Goal: Transaction & Acquisition: Book appointment/travel/reservation

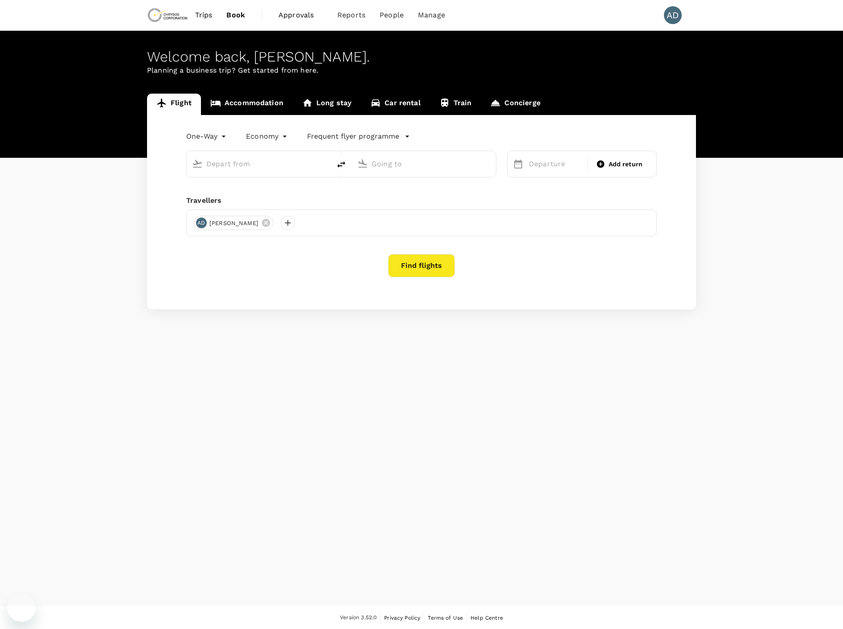
type input "[PERSON_NAME][GEOGRAPHIC_DATA][PERSON_NAME] (SYD)"
type input "Vancouver Intl (YVR)"
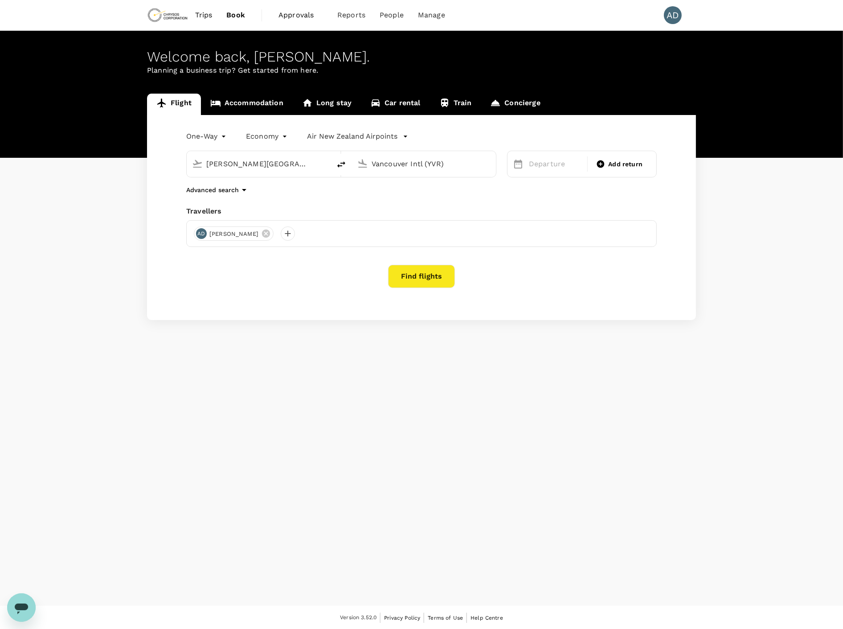
click at [206, 141] on body "Trips Book Approvals 0 Reports People Manage AD Welcome back , [PERSON_NAME] . …" at bounding box center [421, 315] width 843 height 630
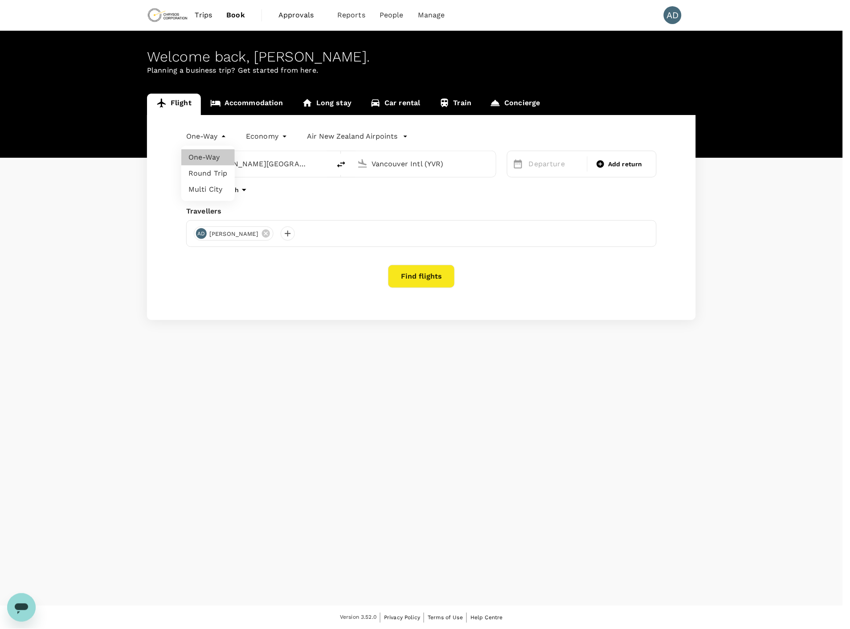
click at [204, 188] on li "Multi City" at bounding box center [207, 189] width 53 height 16
type input "multicity"
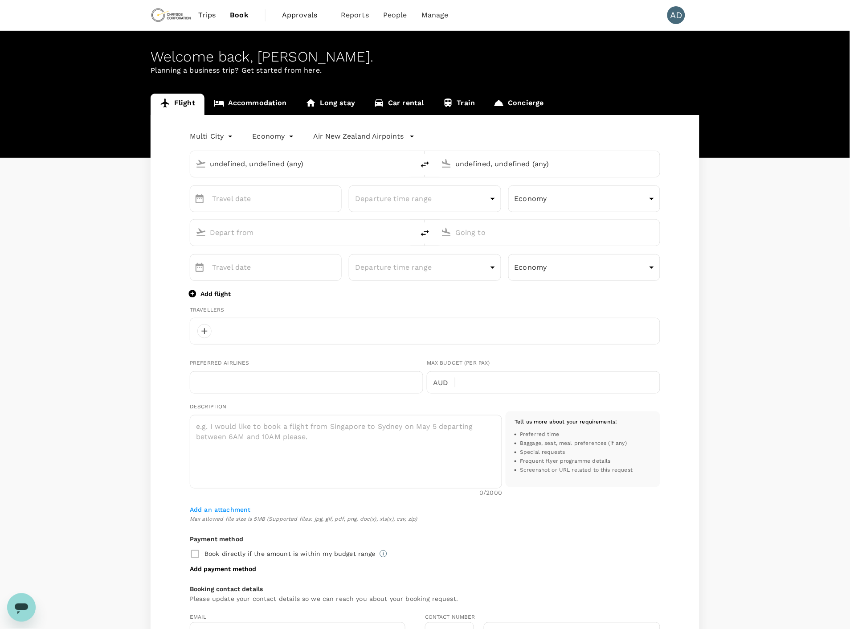
type input "undefined, undefined (any)"
type input "[PERSON_NAME][GEOGRAPHIC_DATA][PERSON_NAME] (SYD)"
type input "Vancouver Intl (YVR)"
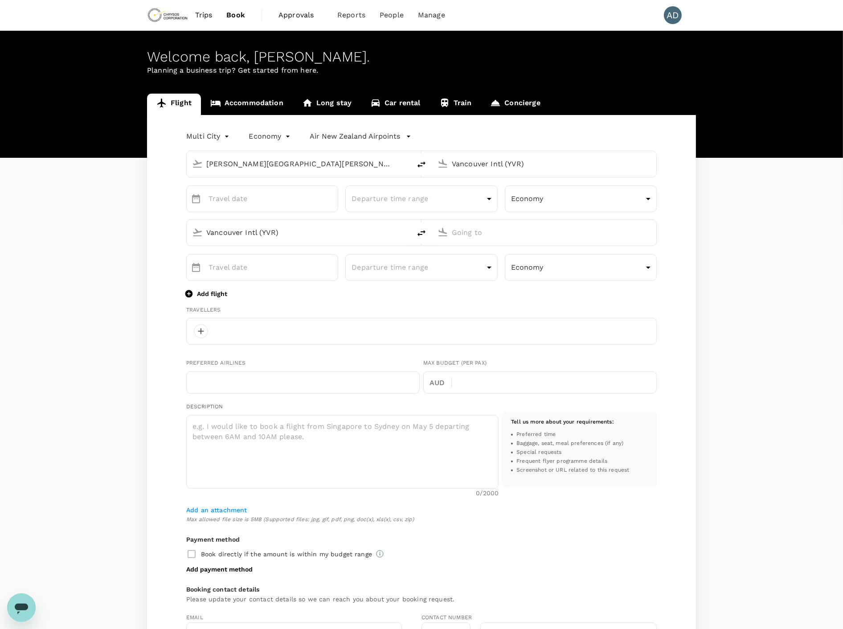
click at [241, 163] on input "[PERSON_NAME][GEOGRAPHIC_DATA][PERSON_NAME] (SYD)" at bounding box center [299, 164] width 186 height 14
type input "[PERSON_NAME][EMAIL_ADDRESS][PERSON_NAME][DOMAIN_NAME]"
type input "1"
type input "7785542066"
click at [251, 184] on p "[GEOGRAPHIC_DATA], [GEOGRAPHIC_DATA]" at bounding box center [312, 181] width 178 height 9
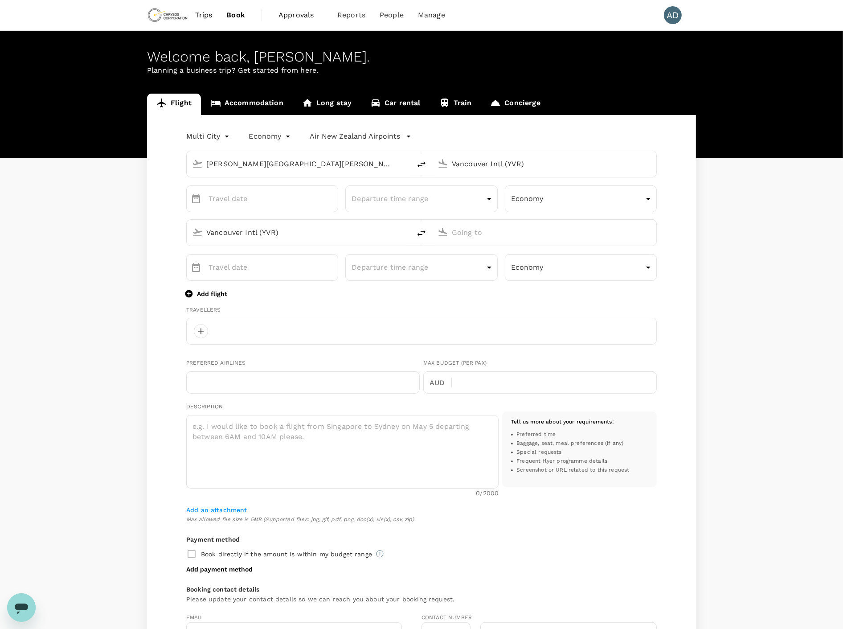
type input "[GEOGRAPHIC_DATA], [GEOGRAPHIC_DATA] (any)"
click at [521, 164] on input "Vancouver Intl (YVR)" at bounding box center [545, 164] width 186 height 14
click at [505, 183] on p "[GEOGRAPHIC_DATA], [GEOGRAPHIC_DATA]" at bounding box center [558, 181] width 178 height 9
type input "[GEOGRAPHIC_DATA], [GEOGRAPHIC_DATA] (any)"
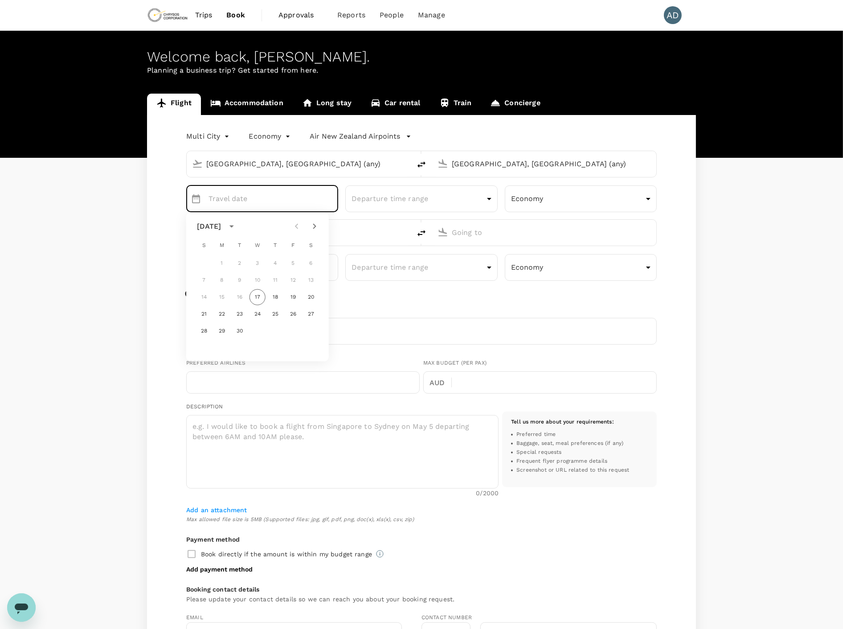
click at [315, 225] on icon "Next month" at bounding box center [314, 226] width 3 height 5
click at [255, 298] on button "12" at bounding box center [257, 297] width 16 height 16
type input "[DATE]"
click at [246, 229] on input "Vancouver Intl (YVR)" at bounding box center [299, 232] width 186 height 14
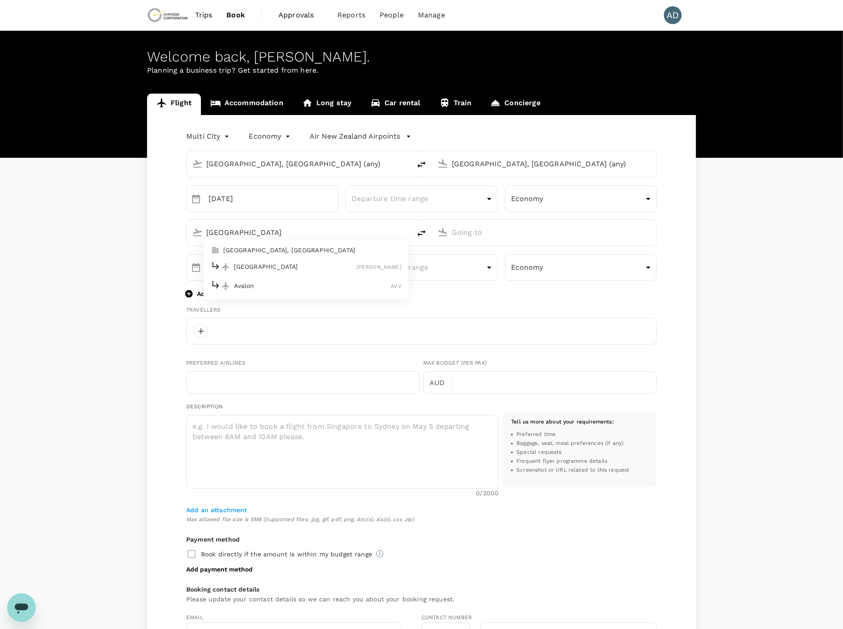
click at [238, 251] on p "[GEOGRAPHIC_DATA], [GEOGRAPHIC_DATA]" at bounding box center [312, 249] width 178 height 9
type input "[GEOGRAPHIC_DATA], [GEOGRAPHIC_DATA] (any)"
click at [492, 234] on input "text" at bounding box center [545, 232] width 186 height 14
click at [484, 247] on p "[GEOGRAPHIC_DATA], [GEOGRAPHIC_DATA]" at bounding box center [558, 249] width 178 height 9
type input "[GEOGRAPHIC_DATA], [GEOGRAPHIC_DATA] (any)"
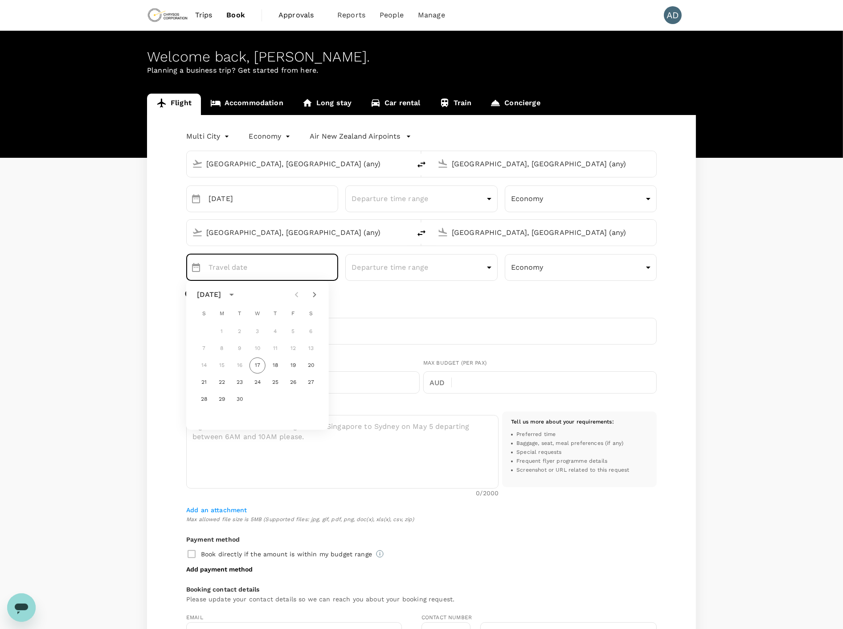
click at [313, 292] on icon "Next month" at bounding box center [314, 294] width 11 height 11
click at [204, 382] on button "16" at bounding box center [204, 382] width 16 height 16
type input "[DATE]"
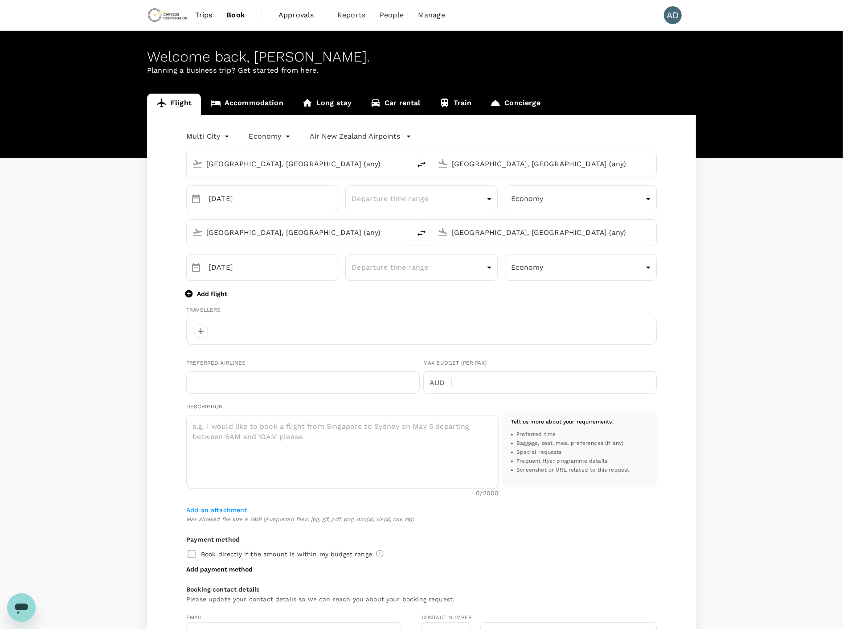
click at [206, 296] on p "Add flight" at bounding box center [212, 293] width 30 height 9
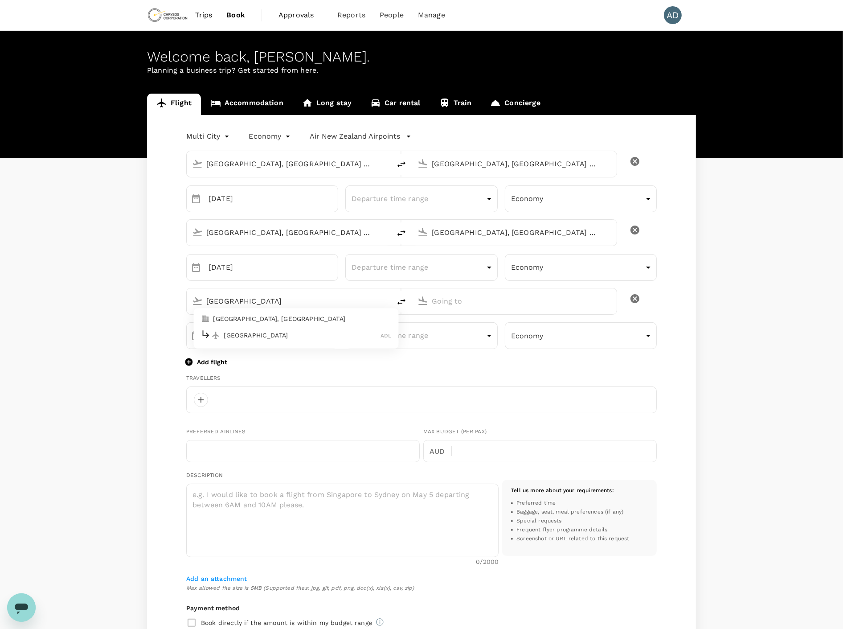
click at [246, 321] on p "[GEOGRAPHIC_DATA], [GEOGRAPHIC_DATA]" at bounding box center [302, 318] width 178 height 9
type input "[GEOGRAPHIC_DATA]"
type input "[GEOGRAPHIC_DATA], [GEOGRAPHIC_DATA] (any)"
click at [469, 318] on p "[GEOGRAPHIC_DATA], [GEOGRAPHIC_DATA]" at bounding box center [528, 318] width 178 height 9
type input "[GEOGRAPHIC_DATA], [GEOGRAPHIC_DATA] (any)"
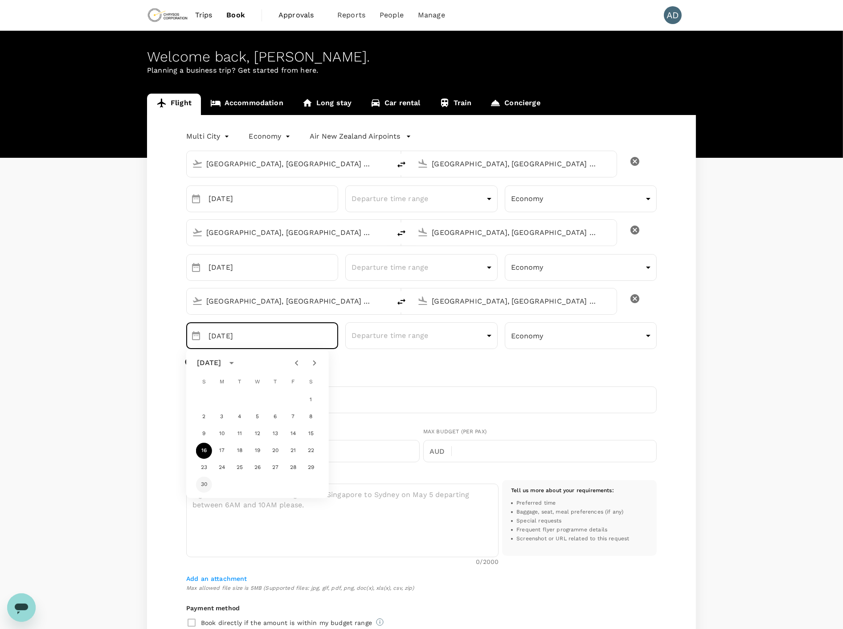
click at [204, 486] on button "30" at bounding box center [204, 484] width 16 height 16
type input "[DATE]"
click at [87, 354] on div "Flight Accommodation Long stay Car rental Train Concierge Multi City multicity …" at bounding box center [421, 451] width 843 height 715
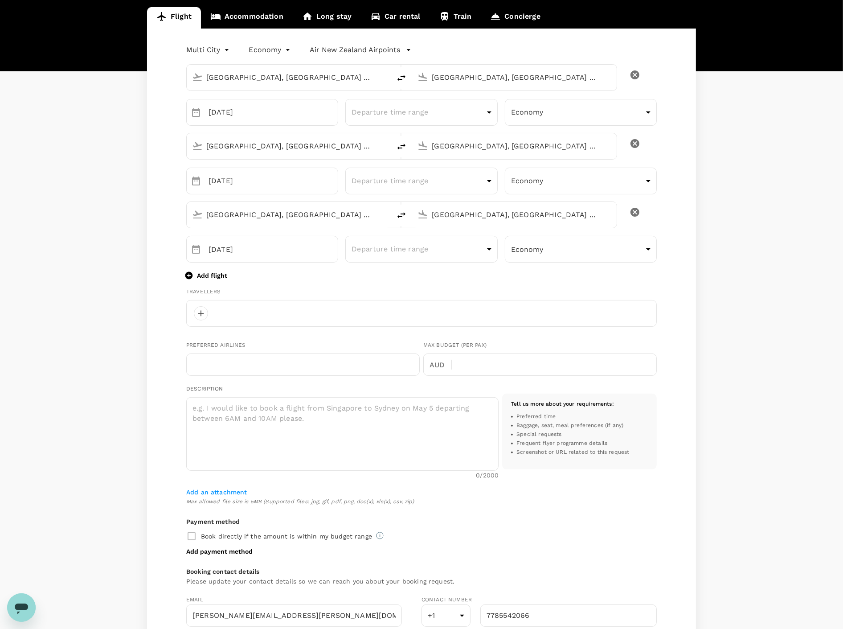
scroll to position [148, 0]
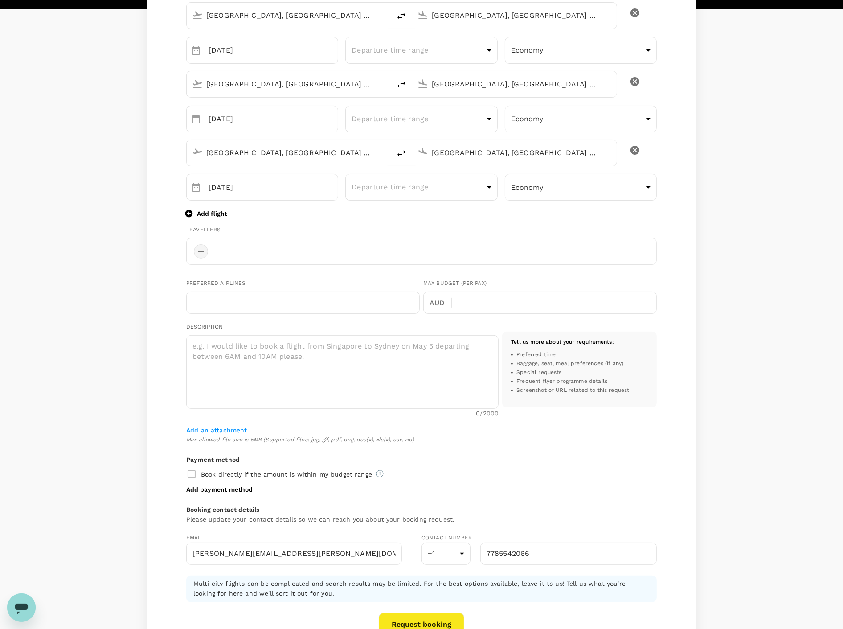
click at [201, 253] on div at bounding box center [201, 251] width 14 height 14
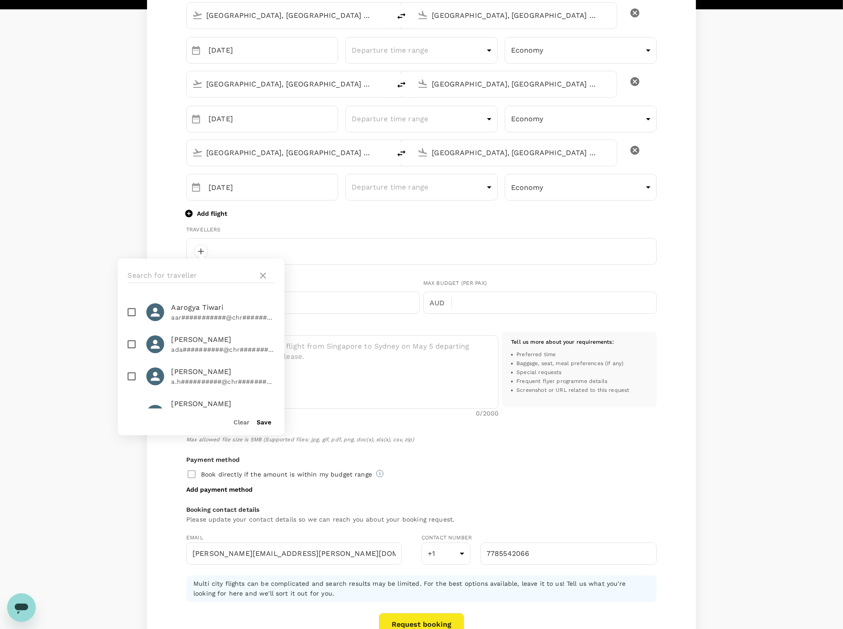
click at [81, 221] on div "Flight Accommodation Long stay Car rental Train Concierge Multi City multicity …" at bounding box center [421, 302] width 843 height 715
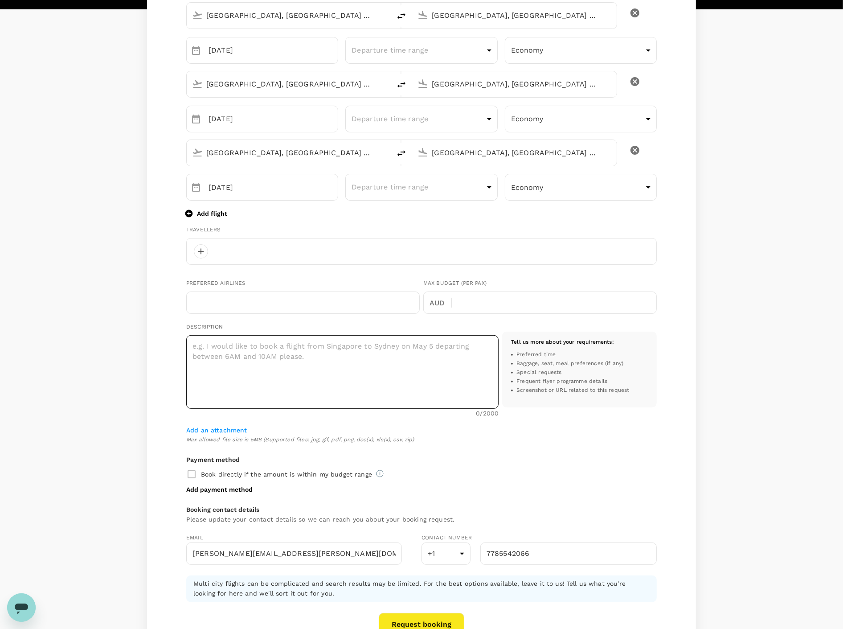
click at [215, 349] on textarea at bounding box center [342, 372] width 312 height 74
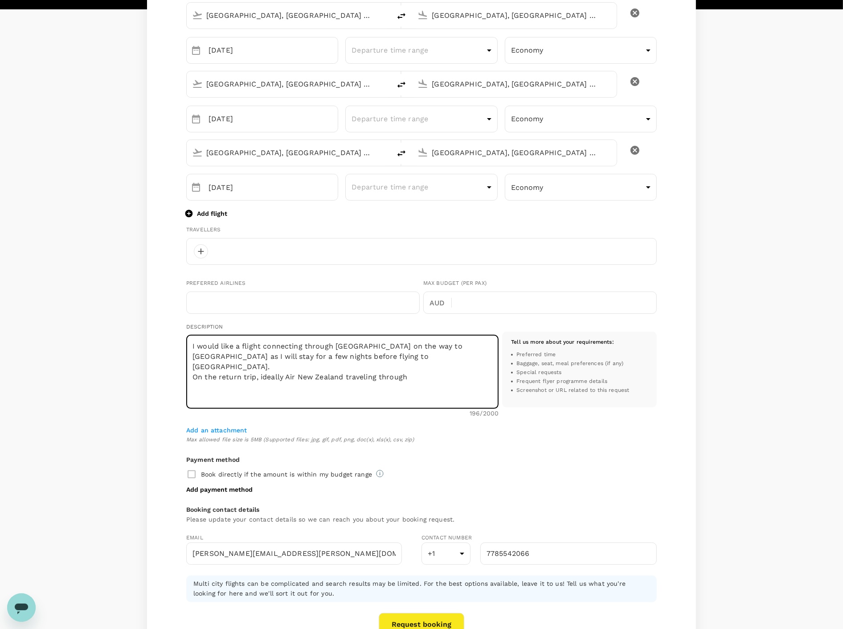
click at [249, 356] on textarea "I would like a flight connecting through [GEOGRAPHIC_DATA] on the way to [GEOGR…" at bounding box center [342, 372] width 312 height 74
drag, startPoint x: 409, startPoint y: 367, endPoint x: 188, endPoint y: 345, distance: 221.6
click at [188, 345] on textarea "I would like a flight connecting through [GEOGRAPHIC_DATA] on the way to [GEOGR…" at bounding box center [342, 372] width 312 height 74
drag, startPoint x: 491, startPoint y: 347, endPoint x: 323, endPoint y: 346, distance: 168.0
click at [323, 346] on textarea "Preferred airline is Air [GEOGRAPHIC_DATA]. Please check availability for sky c…" at bounding box center [342, 372] width 312 height 74
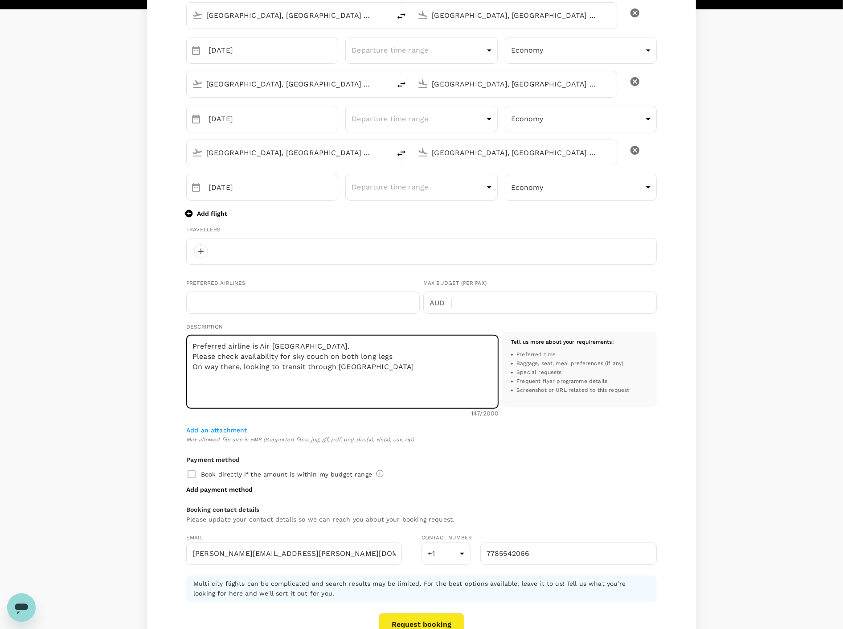
click at [194, 380] on textarea "Preferred airline is Air [GEOGRAPHIC_DATA]. Please check availability for sky c…" at bounding box center [342, 372] width 312 height 74
click at [286, 377] on textarea "Preferred airline is Air [GEOGRAPHIC_DATA]. Please check availability for sky c…" at bounding box center [342, 372] width 312 height 74
drag, startPoint x: 315, startPoint y: 385, endPoint x: 190, endPoint y: 385, distance: 125.2
click at [190, 385] on textarea "Preferred airline is Air [GEOGRAPHIC_DATA]. Please check availability for sky c…" at bounding box center [342, 372] width 312 height 74
click at [318, 344] on textarea "Preferred airline is Air [GEOGRAPHIC_DATA]. Please check availability for sky c…" at bounding box center [342, 372] width 312 height 74
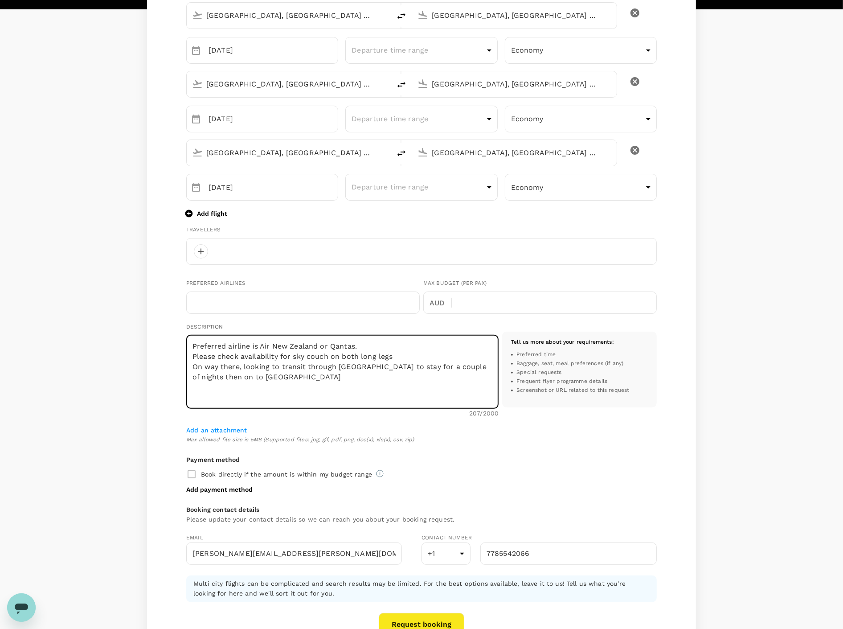
click at [318, 346] on textarea "Preferred airline is Air New Zealand or Qantas. Please check availability for s…" at bounding box center [342, 372] width 312 height 74
paste textarea "25545057"
click at [290, 347] on textarea "Preferred airline is Air [GEOGRAPHIC_DATA] (25545057) or Qantas. Please check a…" at bounding box center [342, 372] width 312 height 74
drag, startPoint x: 402, startPoint y: 345, endPoint x: 366, endPoint y: 347, distance: 35.7
click at [366, 347] on textarea "Preferred airline is Air [GEOGRAPHIC_DATA] (25545057) or Qantas. Please check a…" at bounding box center [342, 372] width 312 height 74
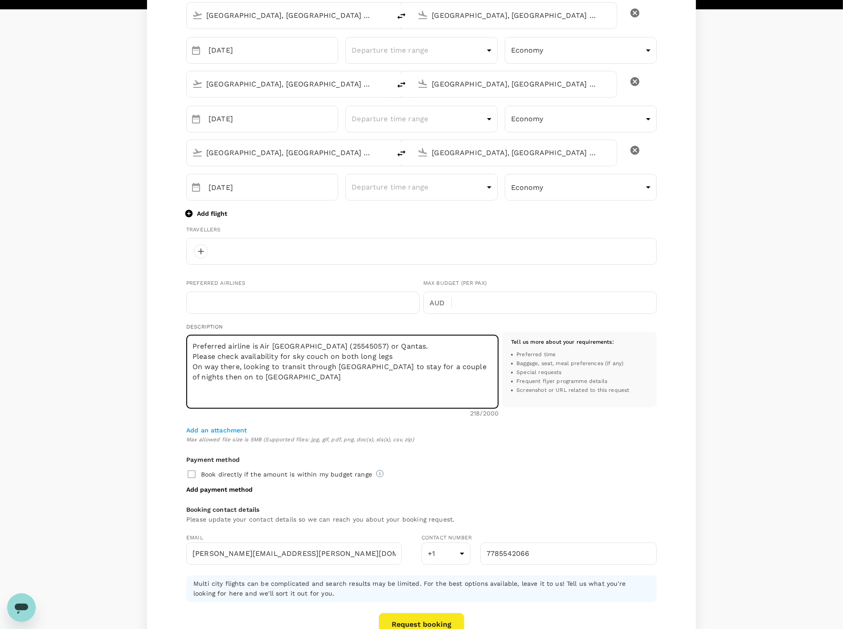
drag, startPoint x: 323, startPoint y: 346, endPoint x: 328, endPoint y: 347, distance: 5.2
click at [323, 346] on textarea "Preferred airline is Air [GEOGRAPHIC_DATA] (25545057) or Qantas. Please check a…" at bounding box center [342, 372] width 312 height 74
click at [457, 346] on textarea "Preferred airline is Air New Zealand (Frequent flyer is 25545057) or Qantas. Pl…" at bounding box center [342, 372] width 312 height 74
paste textarea "9564685"
click at [305, 355] on textarea "Preferred airline is Air New Zealand (Frequent flyer is 25545057) or Qantas (Fr…" at bounding box center [342, 372] width 312 height 74
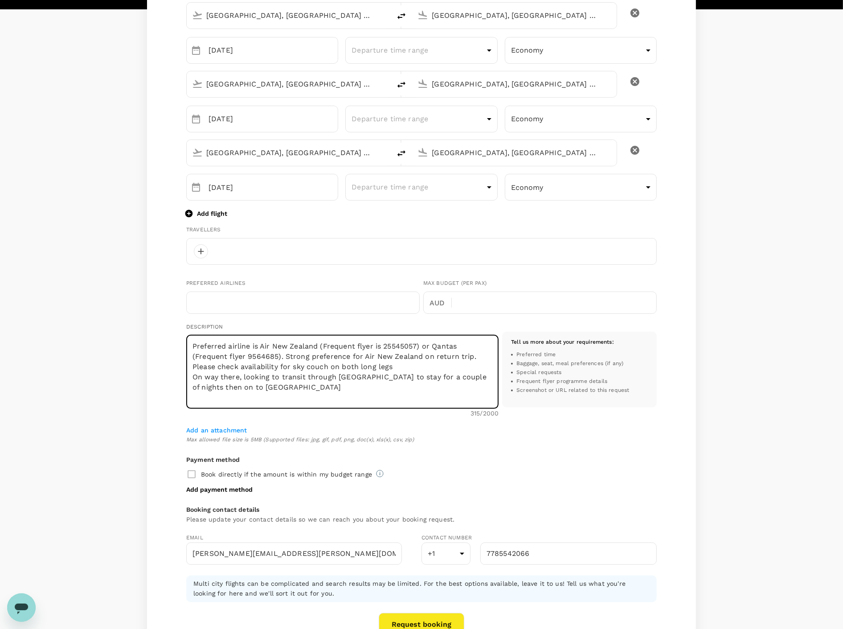
click at [396, 355] on textarea "Preferred airline is Air New Zealand (Frequent flyer is 25545057) or Qantas (Fr…" at bounding box center [342, 372] width 312 height 74
click at [465, 356] on textarea "Preferred airline is Air New Zealand (Frequent flyer is 25545057) or Qantas (Fr…" at bounding box center [342, 372] width 312 height 74
click at [477, 358] on textarea "Preferred airline is Air New Zealand (Frequent flyer is 25545057) or Qantas (Fr…" at bounding box center [342, 372] width 312 height 74
click at [289, 366] on textarea "Preferred airline is Air New Zealand (Frequent flyer is 25545057) or Qantas (Fr…" at bounding box center [342, 372] width 312 height 74
click at [343, 367] on textarea "Preferred airline is Air New Zealand (Frequent flyer is 25545057) or Qantas (Fr…" at bounding box center [342, 372] width 312 height 74
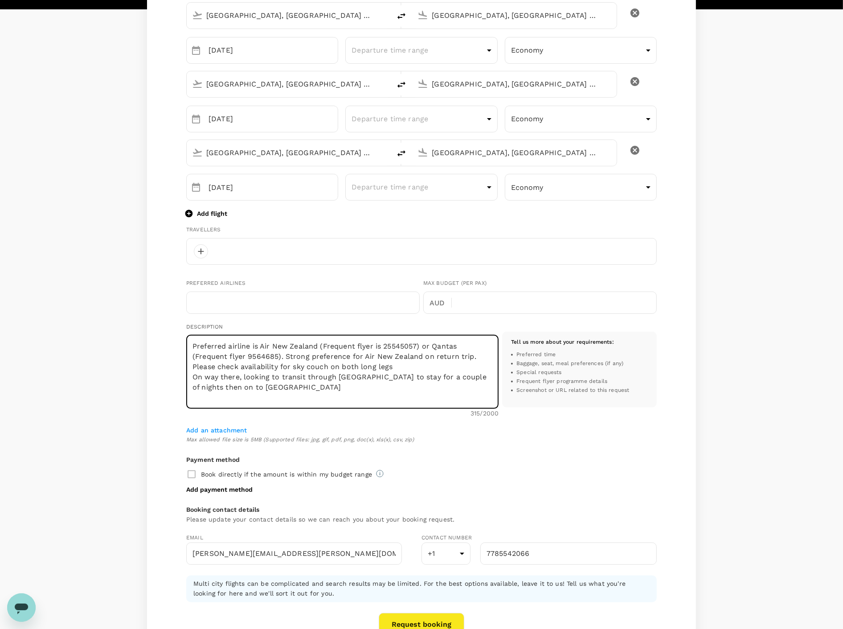
click at [395, 366] on textarea "Preferred airline is Air New Zealand (Frequent flyer is 25545057) or Qantas (Fr…" at bounding box center [342, 372] width 312 height 74
drag, startPoint x: 395, startPoint y: 366, endPoint x: 329, endPoint y: 367, distance: 66.4
click at [329, 367] on textarea "Preferred airline is Air New Zealand (Frequent flyer is 25545057) or Qantas (Fr…" at bounding box center [342, 372] width 312 height 74
click at [330, 388] on textarea "Preferred airline is Air New Zealand (Frequent flyer is 25545057) or Qantas (Fr…" at bounding box center [342, 372] width 312 height 74
drag, startPoint x: 301, startPoint y: 388, endPoint x: 187, endPoint y: 377, distance: 114.5
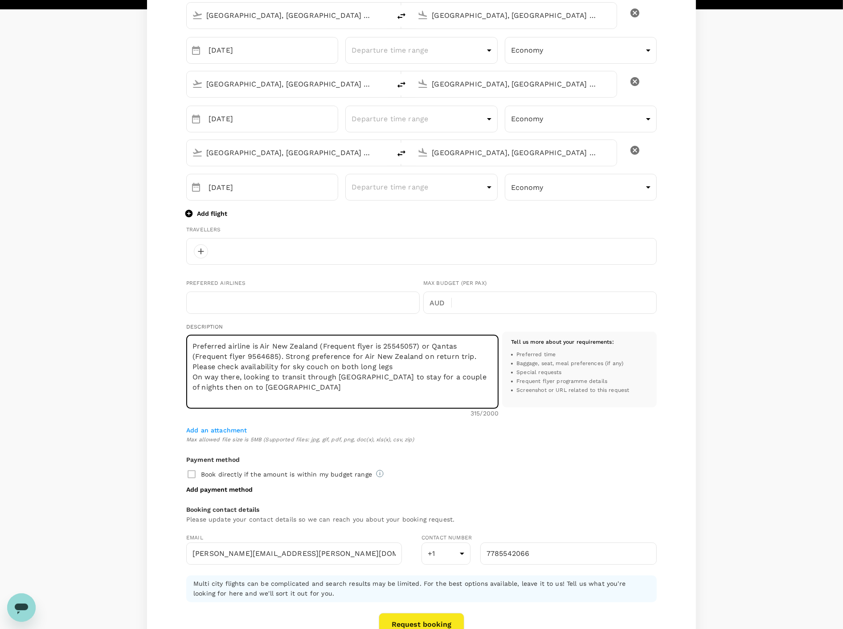
click at [187, 377] on textarea "Preferred airline is Air New Zealand (Frequent flyer is 25545057) or Qantas (Fr…" at bounding box center [342, 372] width 312 height 74
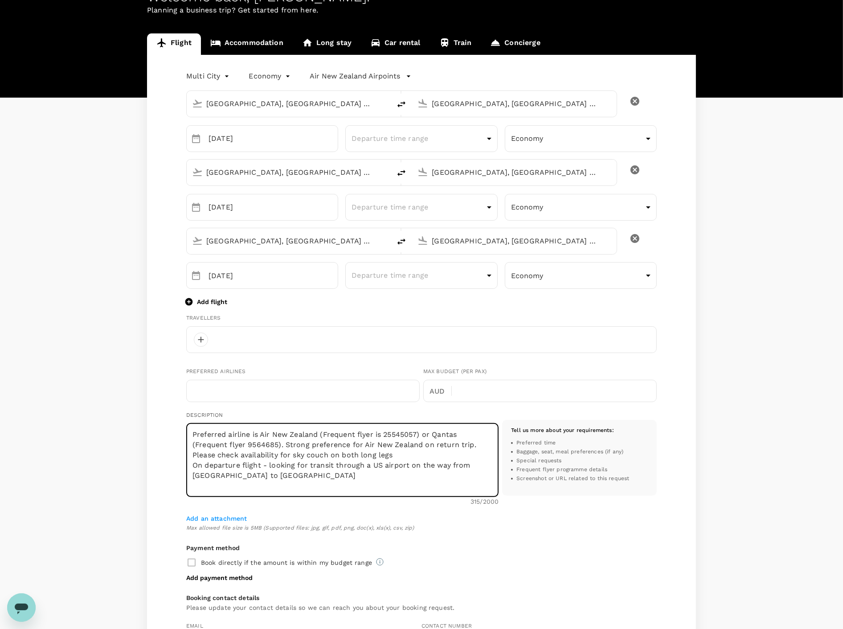
scroll to position [0, 0]
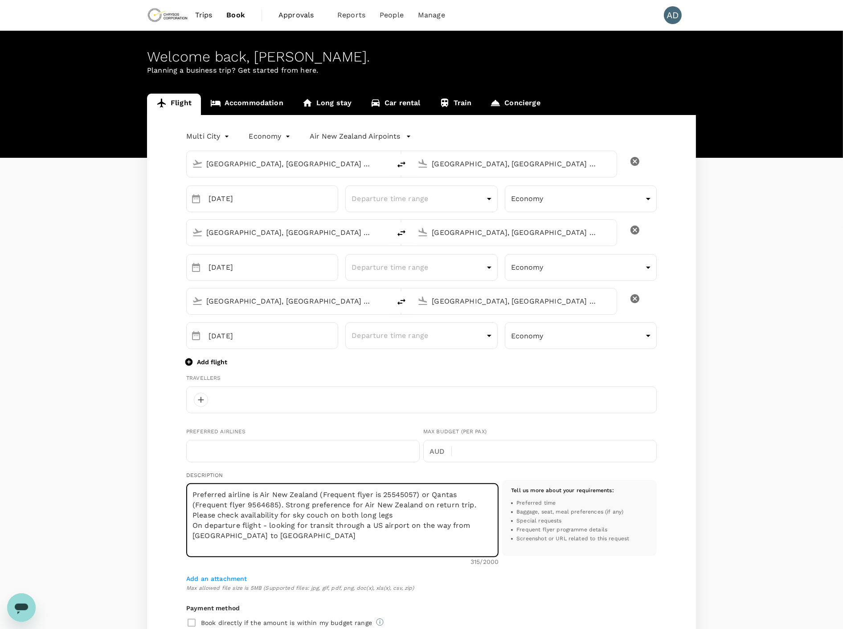
type textarea "Preferred airline is Air New Zealand (Frequent flyer is 25545057) or Qantas (Fr…"
click at [194, 135] on body "Trips Book Approvals 0 Reports People Manage AD Welcome back , [PERSON_NAME] . …" at bounding box center [421, 432] width 843 height 865
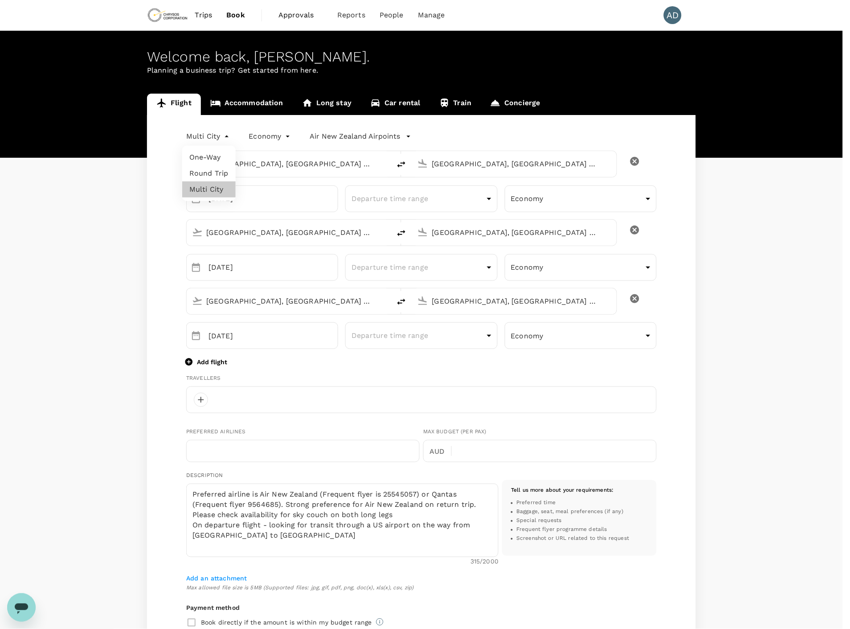
click at [195, 172] on li "Round Trip" at bounding box center [208, 173] width 53 height 16
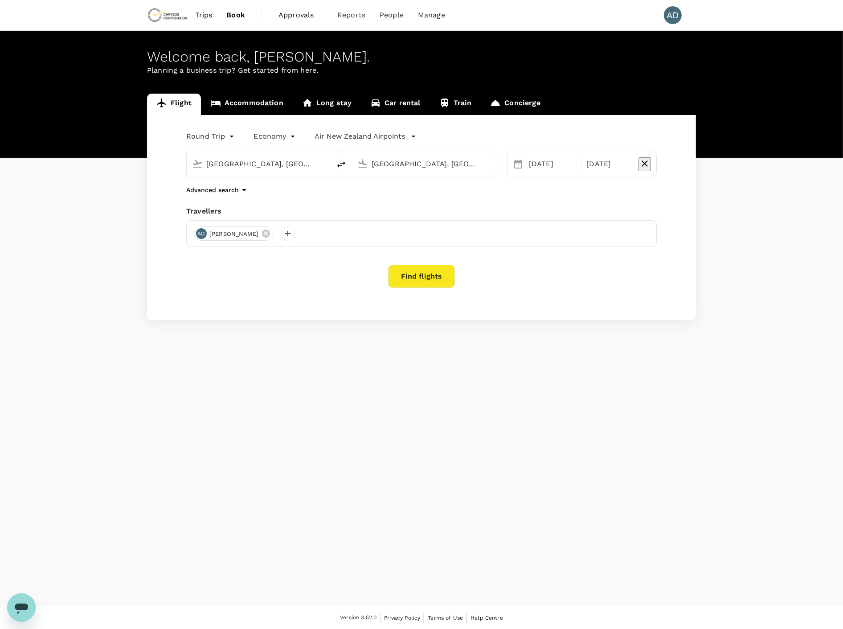
click at [417, 166] on input "[GEOGRAPHIC_DATA], [GEOGRAPHIC_DATA] (any)" at bounding box center [425, 164] width 106 height 14
click at [213, 133] on body "Trips Book Approvals 0 Reports People Manage AD Welcome back , [PERSON_NAME] . …" at bounding box center [421, 315] width 843 height 630
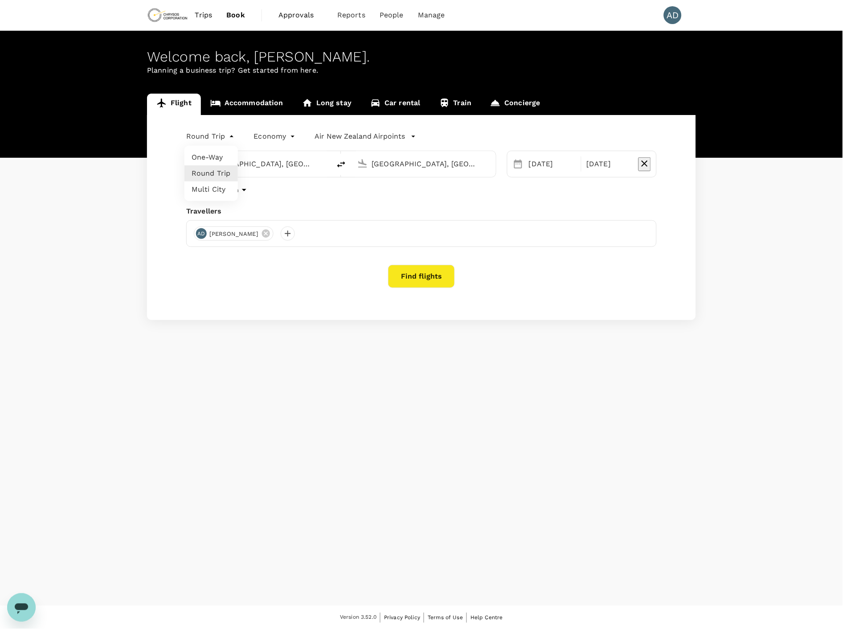
click at [211, 192] on li "Multi City" at bounding box center [210, 189] width 53 height 16
type input "multicity"
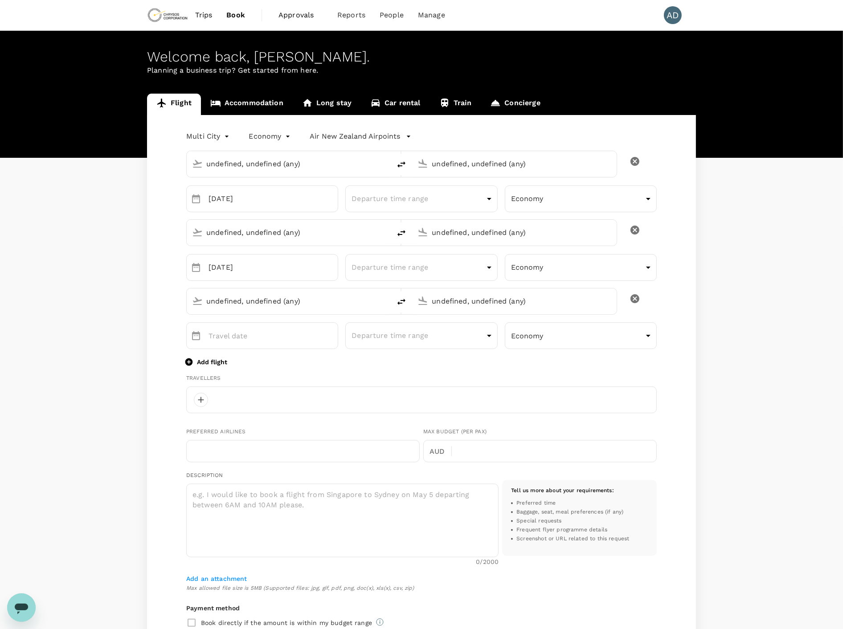
type input "[GEOGRAPHIC_DATA], [GEOGRAPHIC_DATA] (any)"
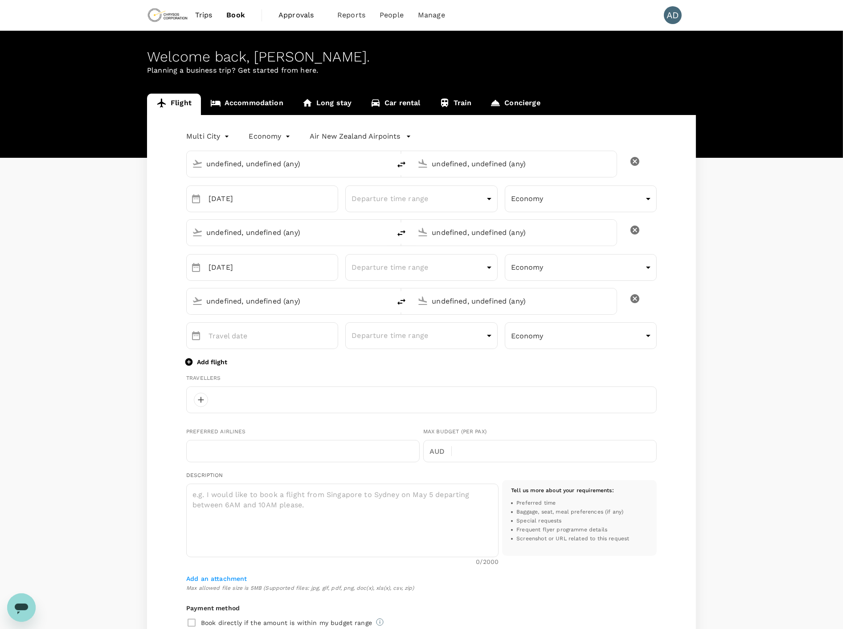
type input "[GEOGRAPHIC_DATA], [GEOGRAPHIC_DATA] (any)"
click at [455, 300] on input "[GEOGRAPHIC_DATA], [GEOGRAPHIC_DATA] (any)" at bounding box center [515, 301] width 166 height 14
click at [270, 299] on input "[GEOGRAPHIC_DATA], [GEOGRAPHIC_DATA] (any)" at bounding box center [289, 301] width 166 height 14
click at [456, 303] on input "[GEOGRAPHIC_DATA], [GEOGRAPHIC_DATA] (any)" at bounding box center [515, 301] width 166 height 14
click at [259, 301] on input "[GEOGRAPHIC_DATA], [GEOGRAPHIC_DATA] (any)" at bounding box center [289, 301] width 166 height 14
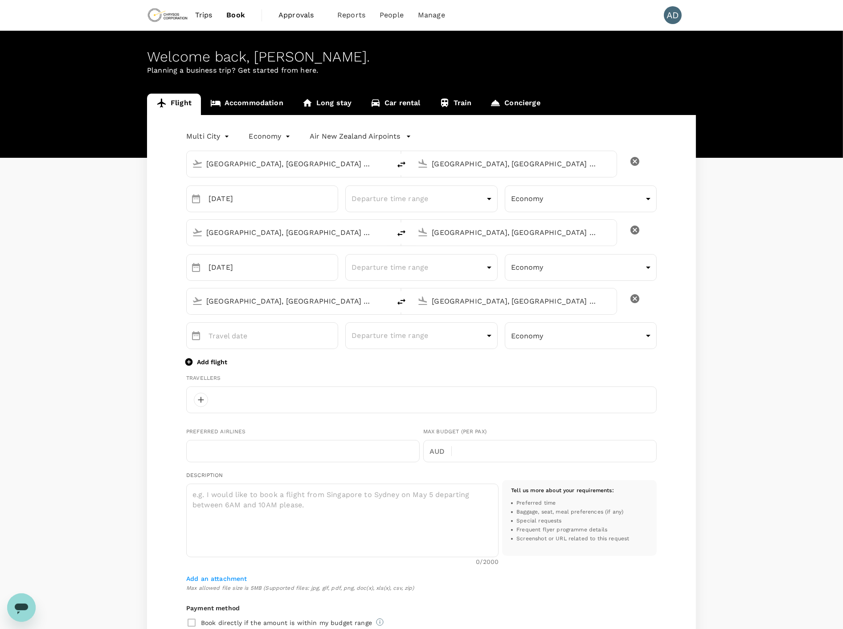
click at [77, 246] on div "Flight Accommodation Long stay Car rental Train Concierge Multi City multicity …" at bounding box center [421, 451] width 843 height 715
click at [470, 236] on input "[GEOGRAPHIC_DATA], [GEOGRAPHIC_DATA] (any)" at bounding box center [515, 232] width 166 height 14
click at [470, 235] on input "[GEOGRAPHIC_DATA], [GEOGRAPHIC_DATA] (any)" at bounding box center [515, 232] width 166 height 14
click at [468, 251] on p "[GEOGRAPHIC_DATA], [GEOGRAPHIC_DATA]" at bounding box center [528, 249] width 178 height 9
type input "[GEOGRAPHIC_DATA], [GEOGRAPHIC_DATA] (any)"
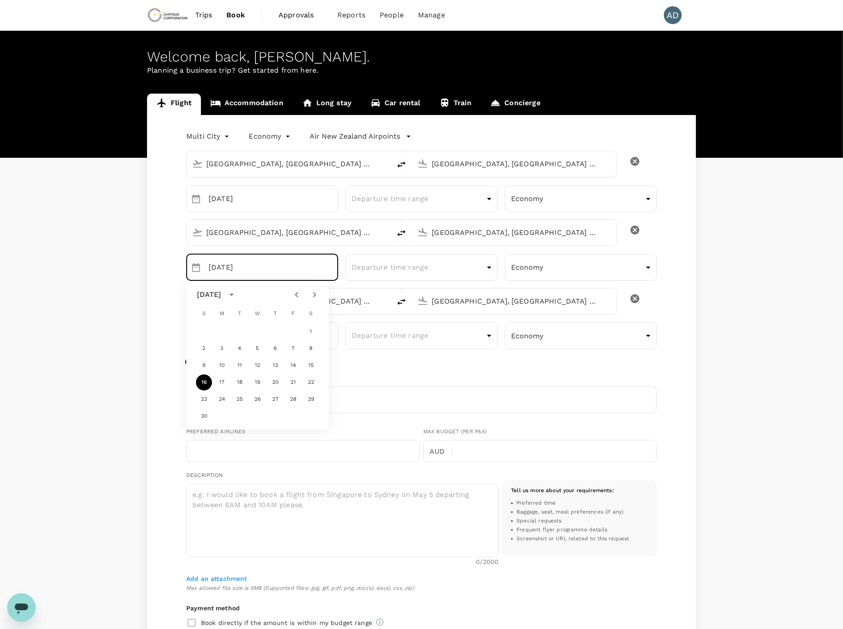
click at [94, 287] on div "Flight Accommodation Long stay Car rental Train Concierge Multi City multicity …" at bounding box center [421, 451] width 843 height 715
click at [230, 272] on input "[DATE]" at bounding box center [273, 267] width 130 height 27
click at [197, 268] on icon "Choose date, selected date is Nov 16, 2025" at bounding box center [196, 267] width 11 height 11
click at [103, 295] on div "Flight Accommodation Long stay Car rental Train Concierge Multi City multicity …" at bounding box center [421, 451] width 843 height 715
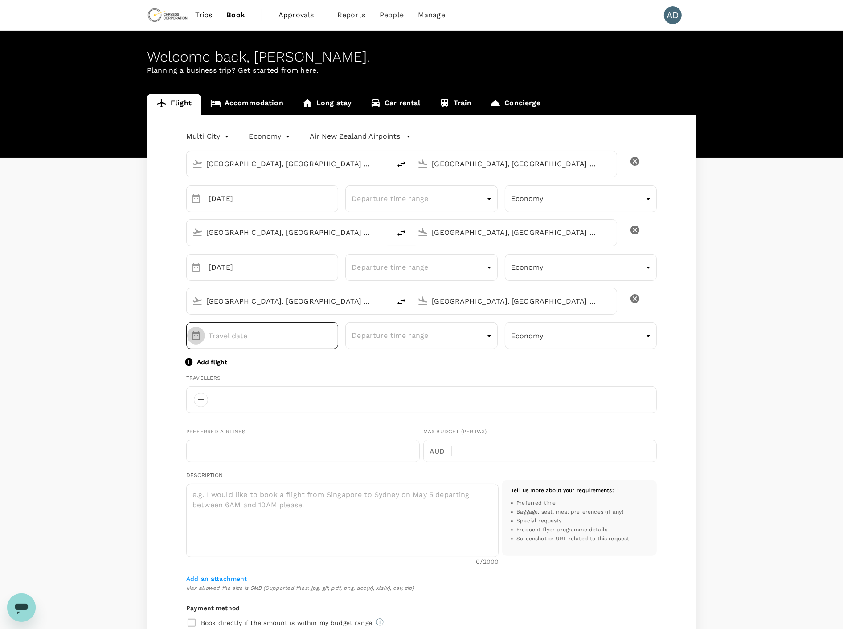
click at [188, 339] on button "Choose date" at bounding box center [196, 336] width 18 height 18
click at [308, 364] on button "Next month" at bounding box center [315, 363] width 18 height 18
click at [309, 364] on icon "Next month" at bounding box center [314, 362] width 11 height 11
click at [201, 484] on button "30" at bounding box center [204, 484] width 16 height 16
type input "[DATE]"
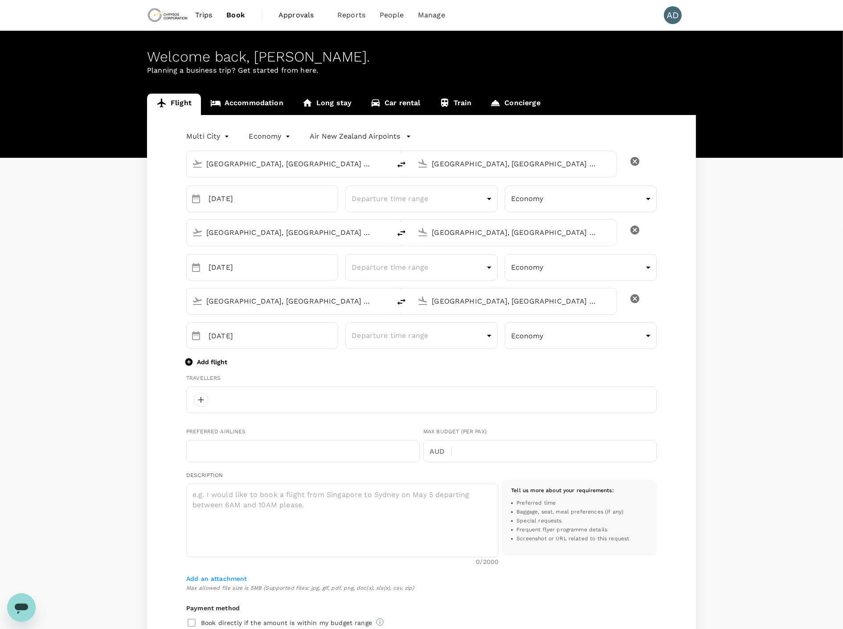
click at [91, 350] on div "Flight Accommodation Long stay Car rental Train Concierge Multi City multicity …" at bounding box center [421, 451] width 843 height 715
click at [214, 502] on textarea at bounding box center [342, 520] width 312 height 74
paste textarea "9564685"
type textarea "9564685"
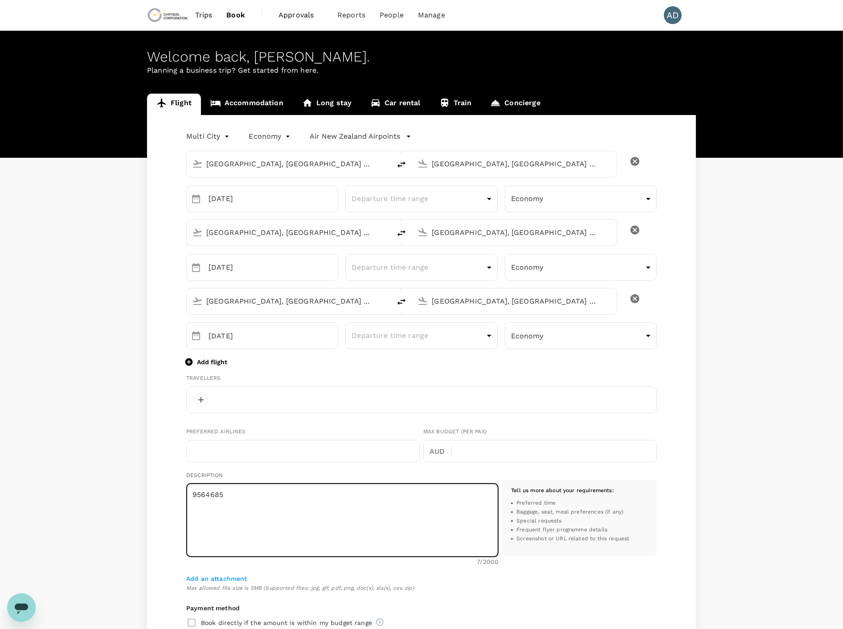
drag, startPoint x: 229, startPoint y: 497, endPoint x: 188, endPoint y: 492, distance: 41.7
click at [188, 492] on textarea "9564685" at bounding box center [342, 520] width 312 height 74
paste textarea "25545057"
drag, startPoint x: 469, startPoint y: 496, endPoint x: 184, endPoint y: 490, distance: 285.2
click at [184, 490] on div "Preferred airlines are Air [GEOGRAPHIC_DATA] (Frequent flyer 25545057) or Qanta…" at bounding box center [341, 522] width 316 height 93
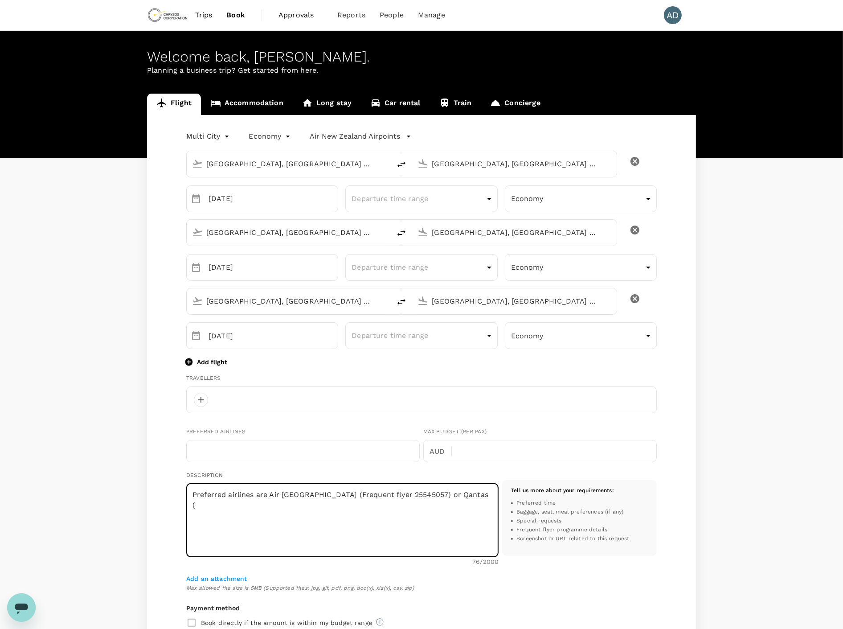
click at [221, 504] on textarea "Preferred airlines are Air [GEOGRAPHIC_DATA] (Frequent flyer 25545057) or Qanta…" at bounding box center [342, 520] width 312 height 74
drag, startPoint x: 480, startPoint y: 496, endPoint x: 185, endPoint y: 489, distance: 295.0
click at [185, 489] on div "Preferred airlines are Air [GEOGRAPHIC_DATA] (Frequent flyer 25545057) or Qanta…" at bounding box center [341, 522] width 316 height 93
click at [307, 526] on textarea "No preference of airline for [GEOGRAPHIC_DATA] to [GEOGRAPHIC_DATA] - looking f…" at bounding box center [342, 520] width 312 height 74
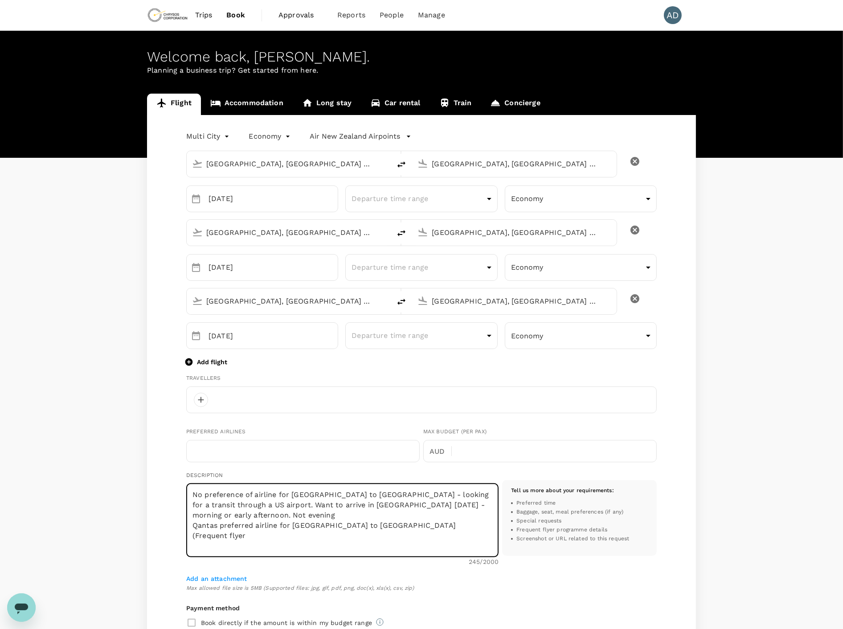
paste textarea "9564685"
paste textarea "25545057"
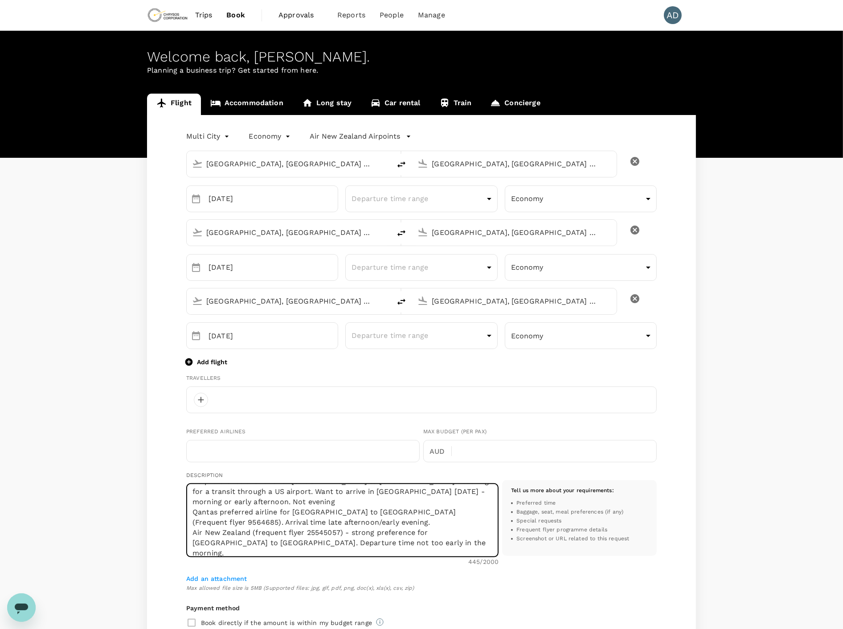
paste textarea "718773419"
click at [210, 507] on textarea "No preference of airline for [GEOGRAPHIC_DATA] to [GEOGRAPHIC_DATA] - looking f…" at bounding box center [342, 520] width 312 height 74
click at [413, 545] on textarea "No preference of airline for [GEOGRAPHIC_DATA] to [GEOGRAPHIC_DATA] - looking f…" at bounding box center [342, 520] width 312 height 74
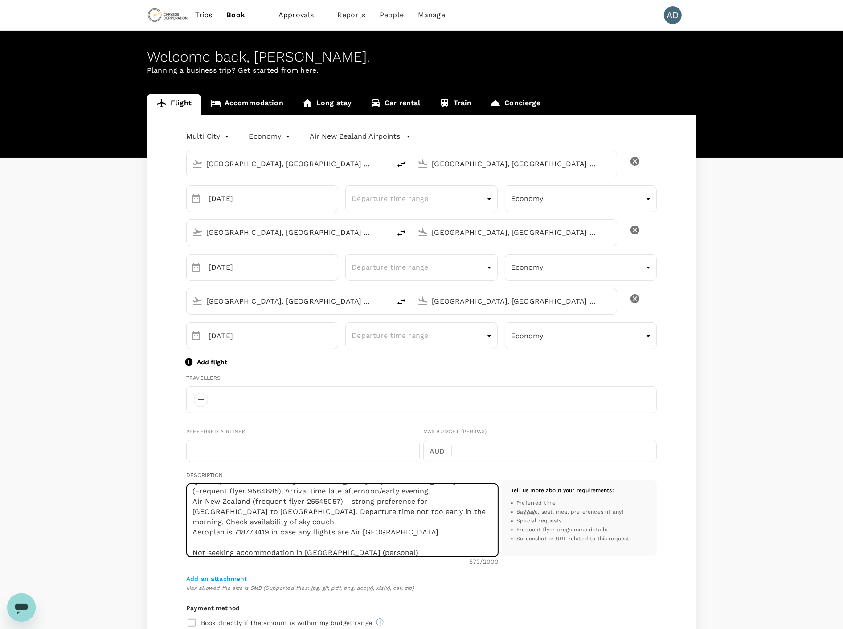
scroll to position [54, 0]
click at [328, 552] on textarea "No preference of airline for [GEOGRAPHIC_DATA] to [GEOGRAPHIC_DATA] - looking f…" at bounding box center [342, 520] width 312 height 74
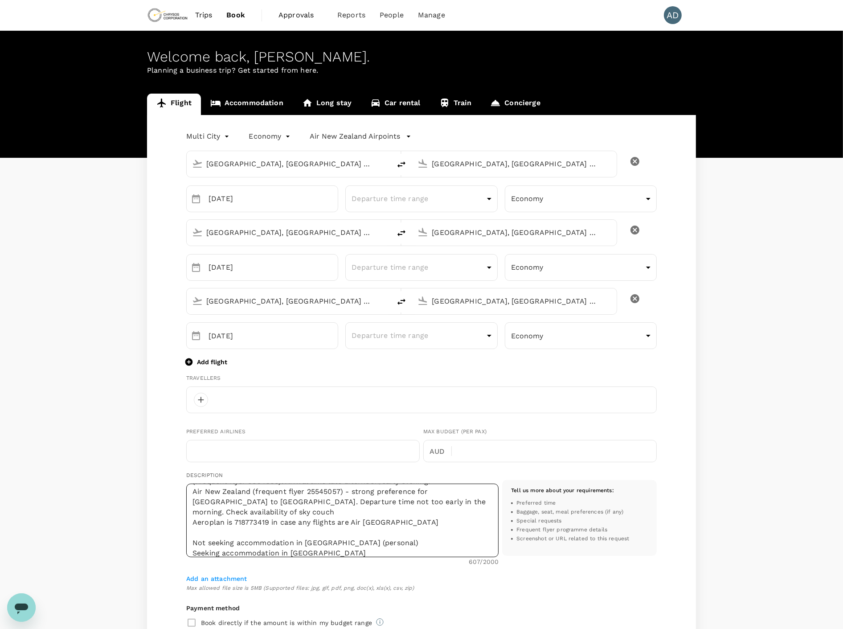
click at [337, 553] on textarea "No preference of airline for [GEOGRAPHIC_DATA] to [GEOGRAPHIC_DATA] - looking f…" at bounding box center [342, 520] width 312 height 74
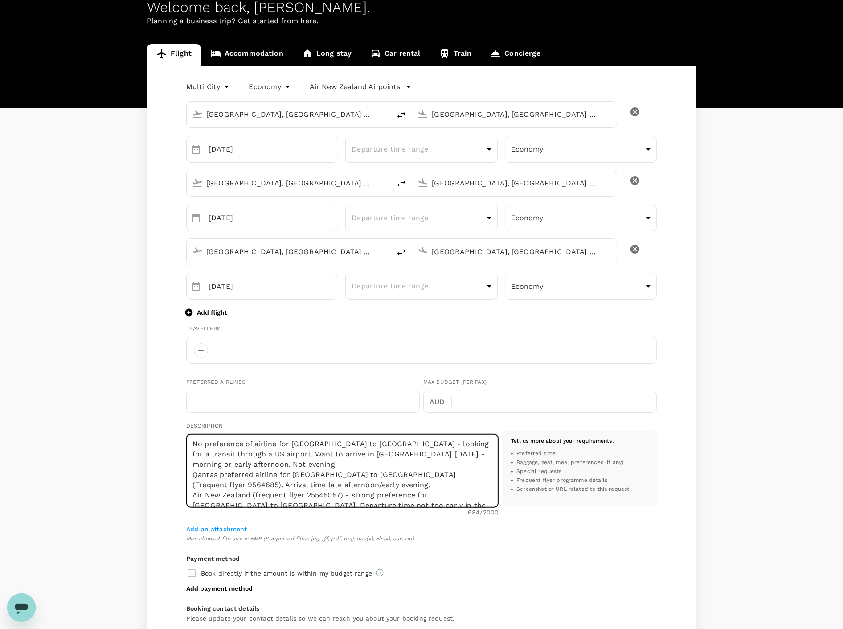
scroll to position [0, 0]
drag, startPoint x: 402, startPoint y: 456, endPoint x: 412, endPoint y: 456, distance: 9.8
click at [403, 456] on textarea "No preference of airline for [GEOGRAPHIC_DATA] to [GEOGRAPHIC_DATA] - looking f…" at bounding box center [342, 471] width 312 height 74
click at [404, 455] on textarea "No preference of airline for [GEOGRAPHIC_DATA] to [GEOGRAPHIC_DATA] - looking f…" at bounding box center [342, 471] width 312 height 74
click at [249, 468] on textarea "No preference of airline for [GEOGRAPHIC_DATA] to [GEOGRAPHIC_DATA] - looking f…" at bounding box center [342, 471] width 312 height 74
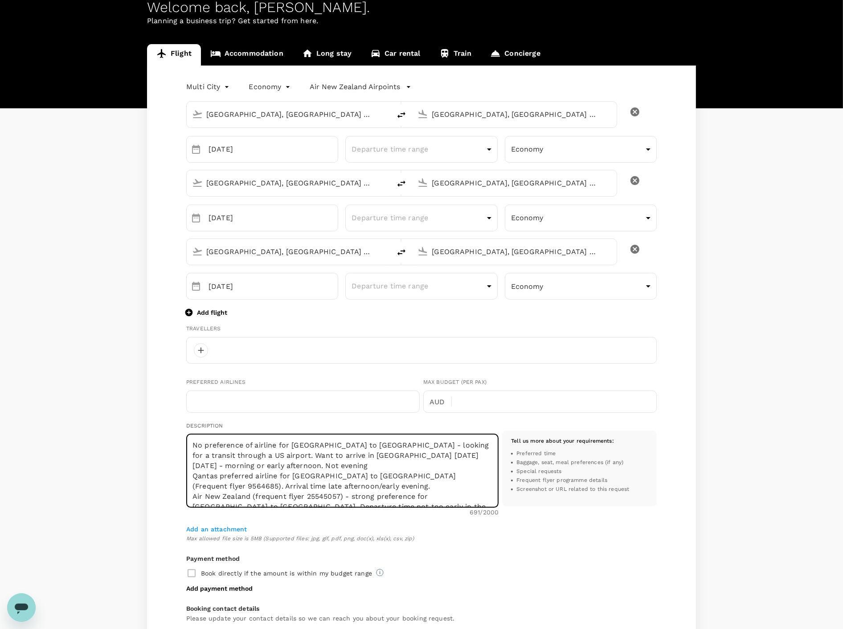
click at [286, 462] on textarea "No preference of airline for [GEOGRAPHIC_DATA] to [GEOGRAPHIC_DATA] - looking f…" at bounding box center [342, 471] width 312 height 74
click at [235, 474] on textarea "No preference of airline for [GEOGRAPHIC_DATA] to [GEOGRAPHIC_DATA] - looking f…" at bounding box center [342, 471] width 312 height 74
click at [330, 475] on textarea "No preference of airline for [GEOGRAPHIC_DATA] to [GEOGRAPHIC_DATA] - looking f…" at bounding box center [342, 471] width 312 height 74
click at [389, 474] on textarea "No preference of airline for [GEOGRAPHIC_DATA] to [GEOGRAPHIC_DATA] - looking f…" at bounding box center [342, 471] width 312 height 74
click at [350, 488] on textarea "No preference of airline for [GEOGRAPHIC_DATA] to [GEOGRAPHIC_DATA] - looking f…" at bounding box center [342, 471] width 312 height 74
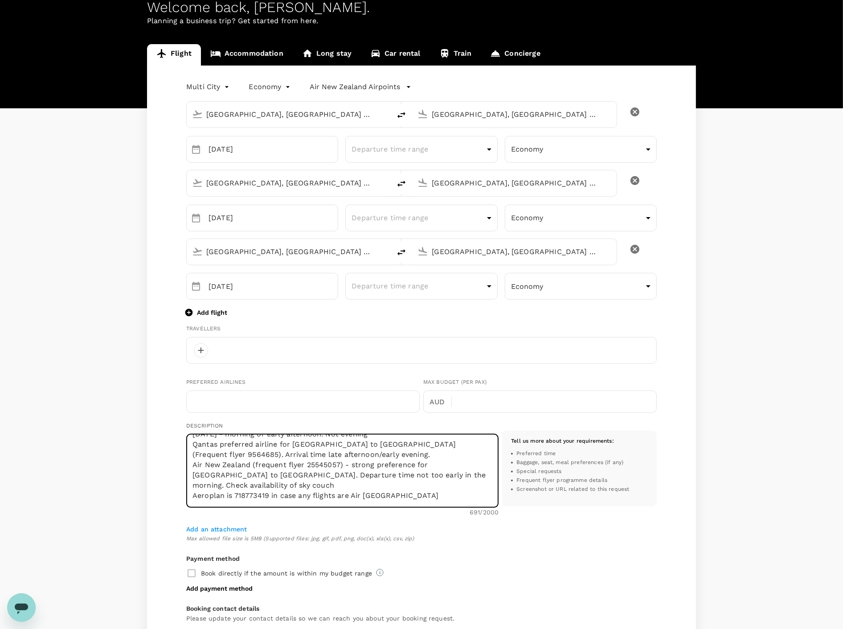
scroll to position [49, 0]
drag, startPoint x: 221, startPoint y: 447, endPoint x: 367, endPoint y: 453, distance: 146.2
click at [367, 453] on textarea "No preference of airline for [GEOGRAPHIC_DATA] to [GEOGRAPHIC_DATA] - looking f…" at bounding box center [342, 471] width 312 height 74
click at [413, 460] on textarea "No preference of airline for [GEOGRAPHIC_DATA] to [GEOGRAPHIC_DATA] - looking f…" at bounding box center [342, 471] width 312 height 74
click at [413, 446] on textarea "No preference of airline for [GEOGRAPHIC_DATA] to [GEOGRAPHIC_DATA] - looking f…" at bounding box center [342, 471] width 312 height 74
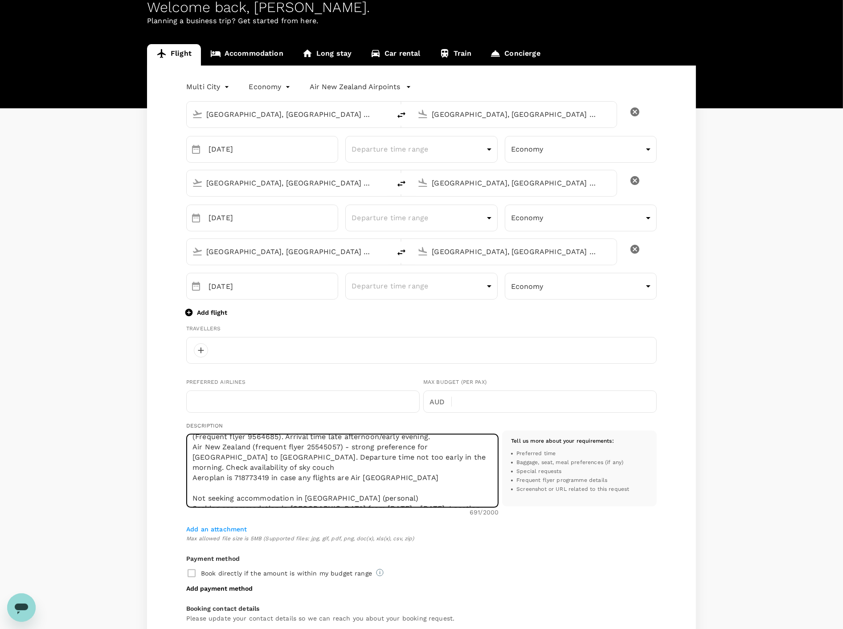
click at [192, 447] on textarea "No preference of airline for [GEOGRAPHIC_DATA] to [GEOGRAPHIC_DATA] - looking f…" at bounding box center [342, 471] width 312 height 74
drag, startPoint x: 233, startPoint y: 458, endPoint x: 188, endPoint y: 458, distance: 44.1
click at [188, 458] on textarea "No preference of airline for [GEOGRAPHIC_DATA] to [GEOGRAPHIC_DATA] - looking f…" at bounding box center [342, 471] width 312 height 74
click at [248, 456] on textarea "No preference of airline for [GEOGRAPHIC_DATA] to [GEOGRAPHIC_DATA] - looking f…" at bounding box center [342, 471] width 312 height 74
click at [220, 465] on textarea "No preference of airline for [GEOGRAPHIC_DATA] to [GEOGRAPHIC_DATA] - looking f…" at bounding box center [342, 471] width 312 height 74
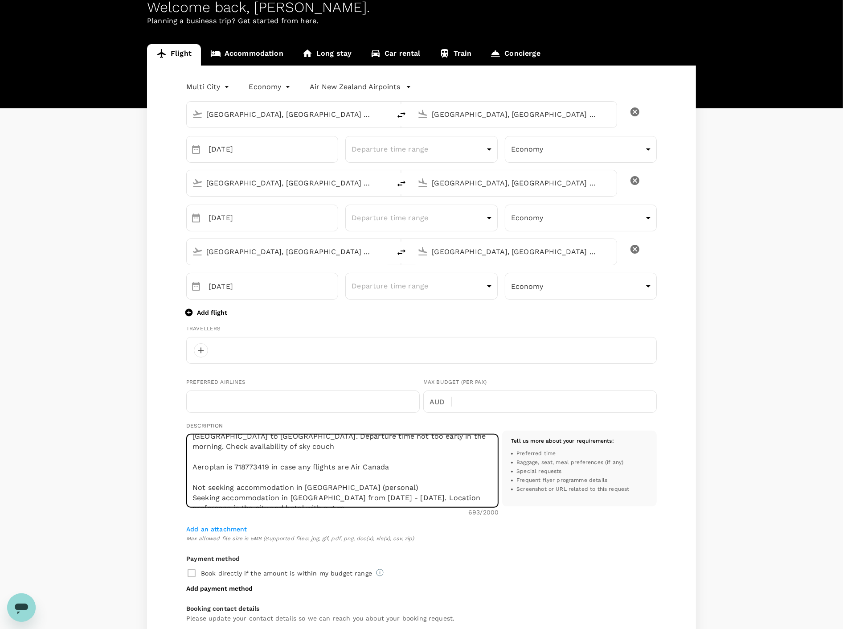
scroll to position [82, 0]
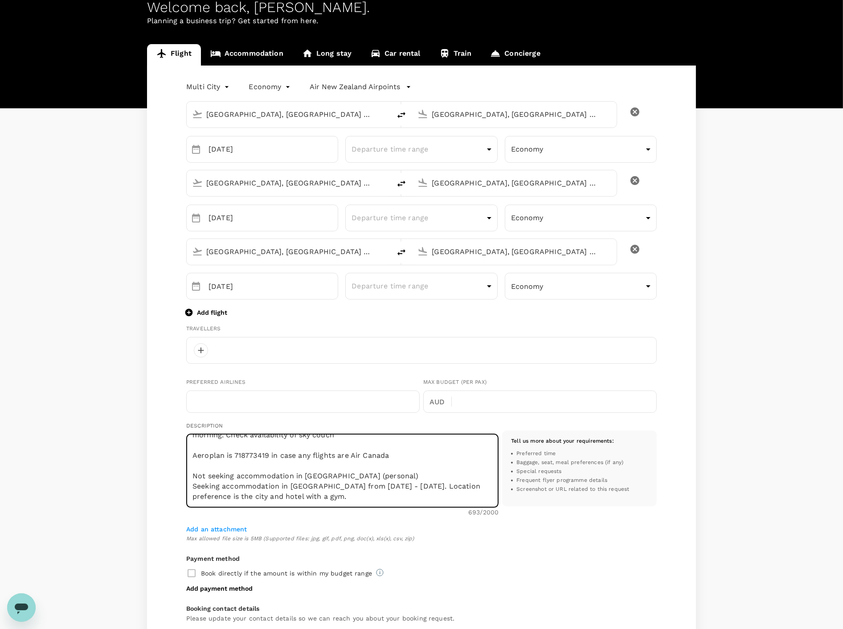
click at [210, 478] on textarea "No preference of airline for [GEOGRAPHIC_DATA] to [GEOGRAPHIC_DATA] - looking f…" at bounding box center [342, 471] width 312 height 74
click at [198, 474] on textarea "No preference of airline for [GEOGRAPHIC_DATA] to [GEOGRAPHIC_DATA] - looking f…" at bounding box center [342, 471] width 312 height 74
drag, startPoint x: 388, startPoint y: 476, endPoint x: 188, endPoint y: 478, distance: 199.6
click at [188, 478] on textarea "No preference of airline for [GEOGRAPHIC_DATA] to [GEOGRAPHIC_DATA] - looking f…" at bounding box center [342, 471] width 312 height 74
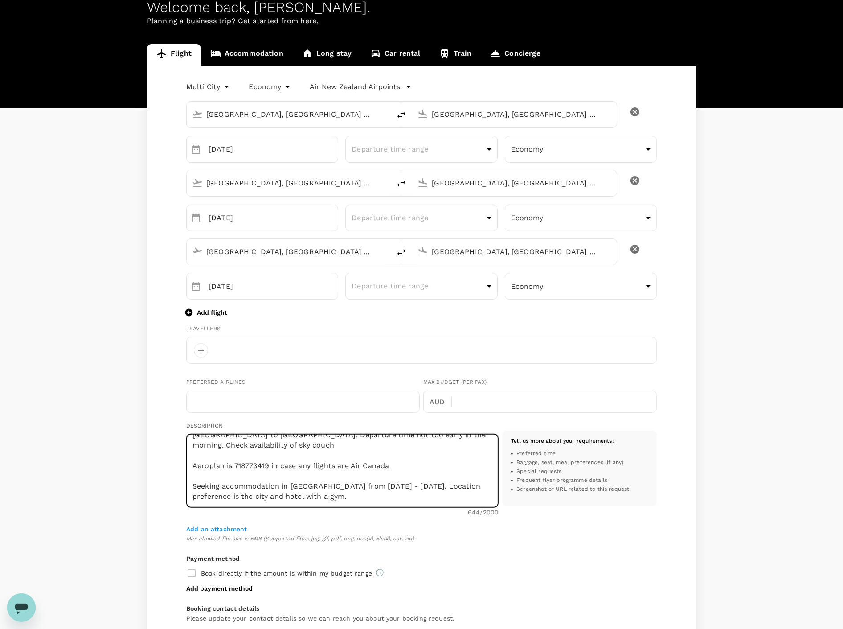
scroll to position [72, 0]
click at [328, 501] on textarea "No preference of airline for [GEOGRAPHIC_DATA] to [GEOGRAPHIC_DATA] - looking f…" at bounding box center [342, 471] width 312 height 74
paste textarea "Not seeking accommodation in [GEOGRAPHIC_DATA] (personal)"
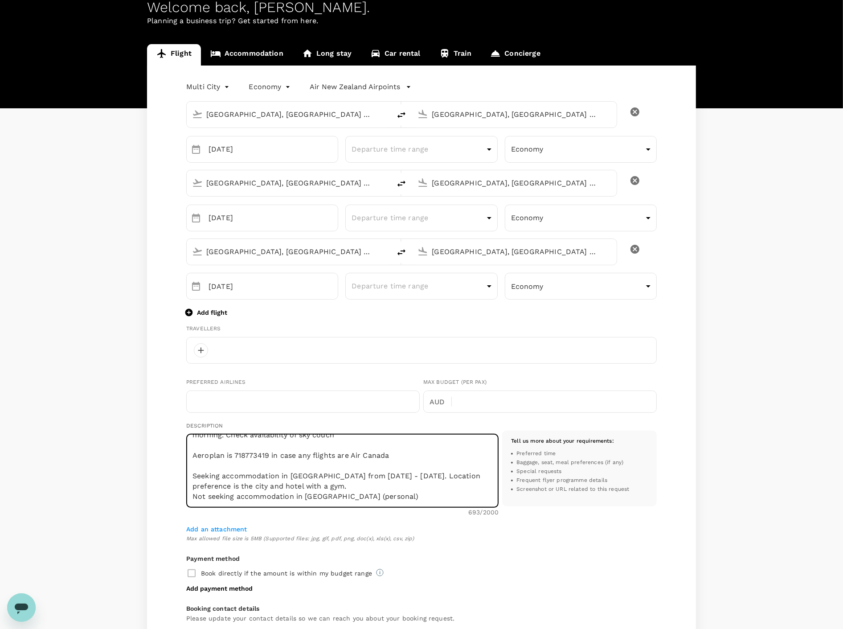
type textarea "No preference of airline for [GEOGRAPHIC_DATA] to [GEOGRAPHIC_DATA] - looking f…"
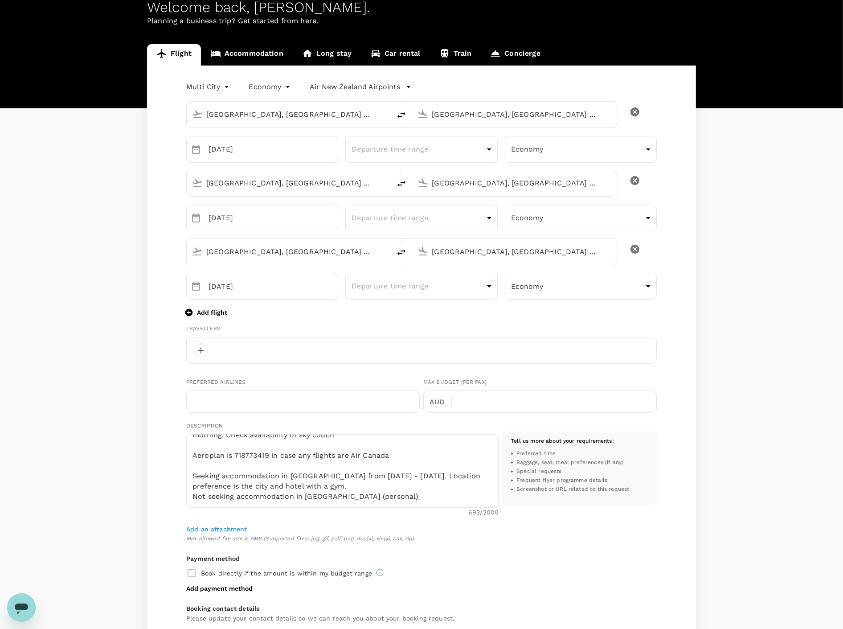
click at [145, 475] on div "Flight Accommodation Long stay Car rental Train Concierge Multi City multicity …" at bounding box center [421, 401] width 570 height 715
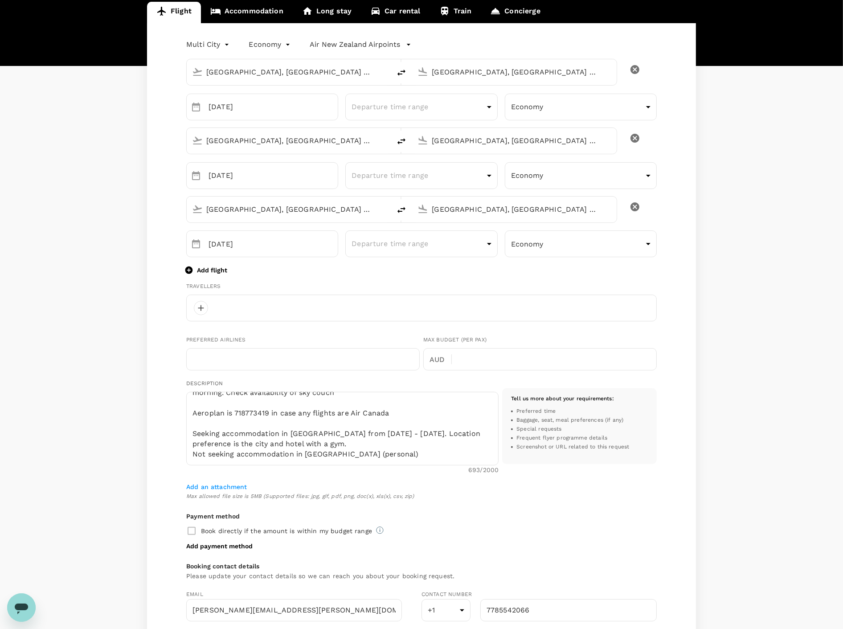
scroll to position [236, 0]
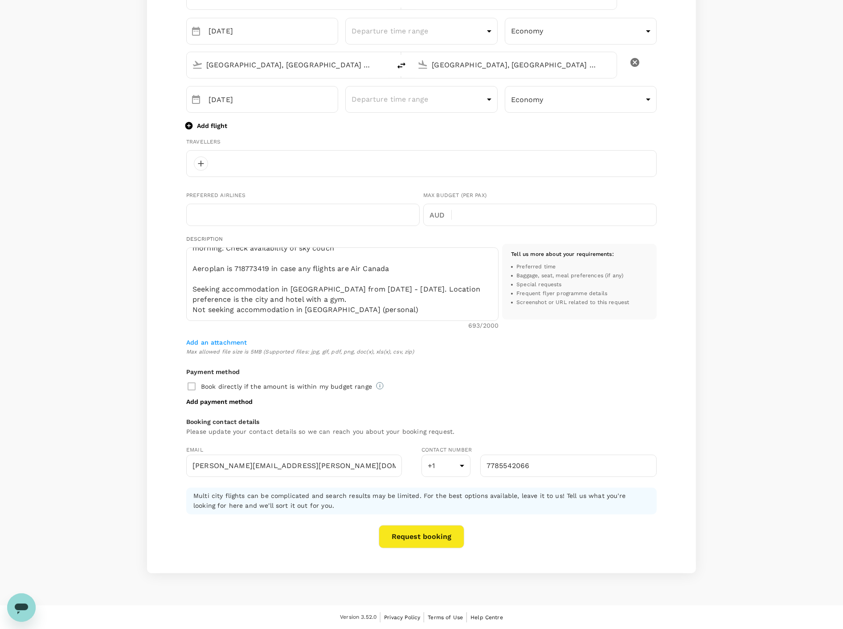
click at [416, 536] on button "Request booking" at bounding box center [422, 536] width 86 height 23
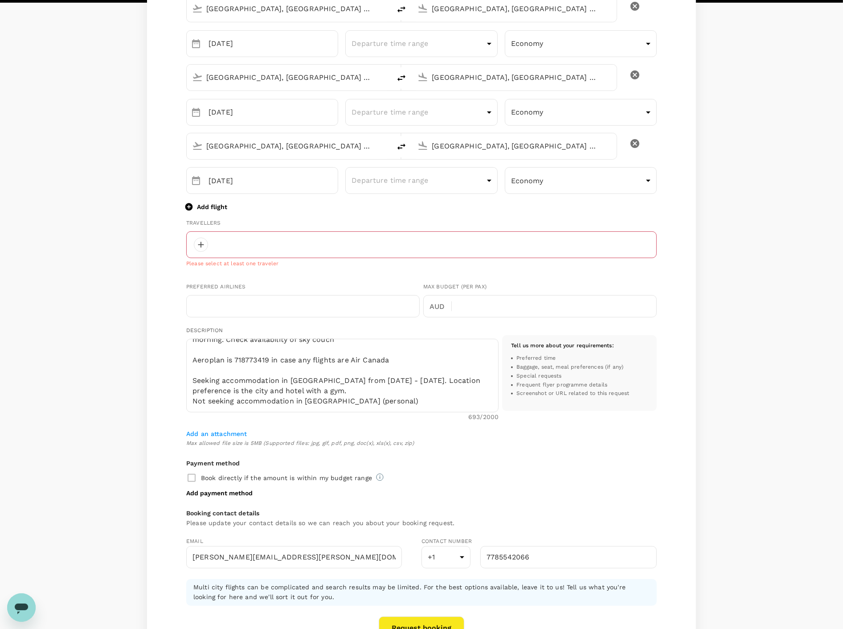
scroll to position [143, 0]
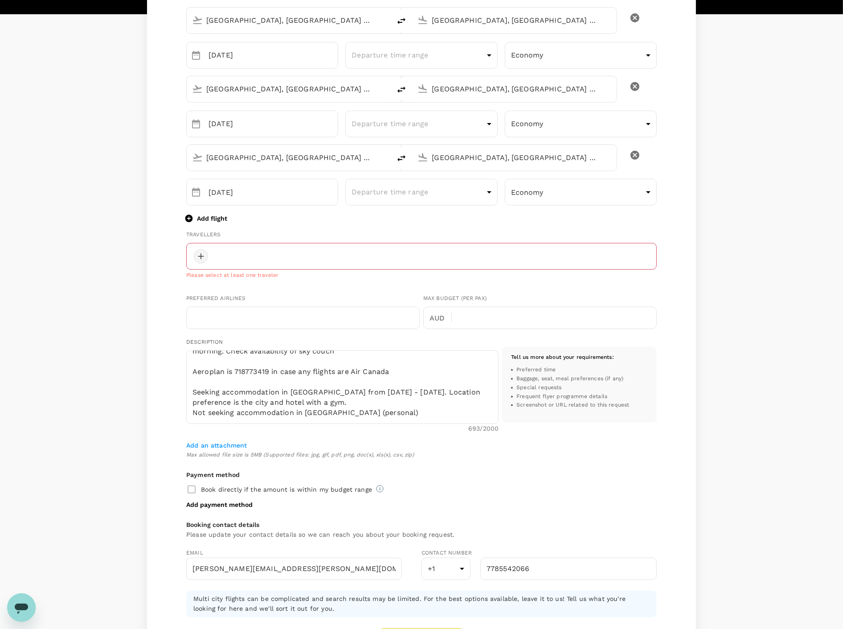
click at [204, 255] on div at bounding box center [201, 256] width 14 height 14
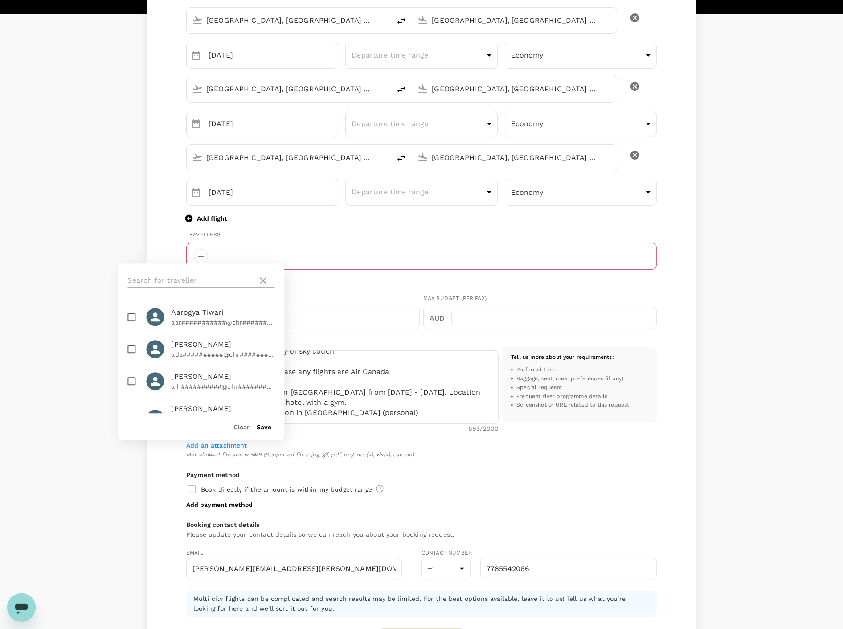
click at [196, 279] on input "text" at bounding box center [190, 280] width 127 height 14
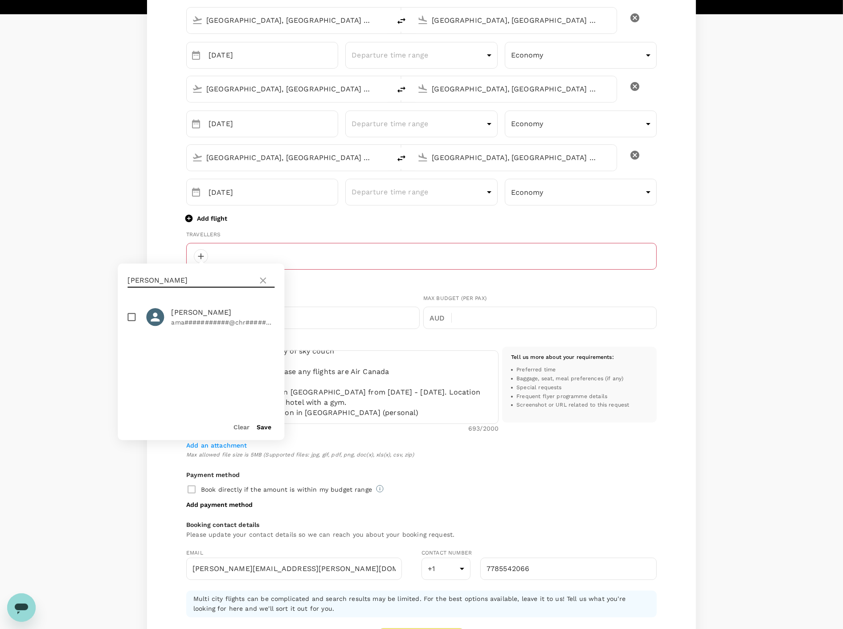
type input "[PERSON_NAME]"
click at [131, 317] on input "checkbox" at bounding box center [131, 316] width 19 height 19
checkbox input "true"
click at [263, 425] on button "Save" at bounding box center [264, 426] width 15 height 7
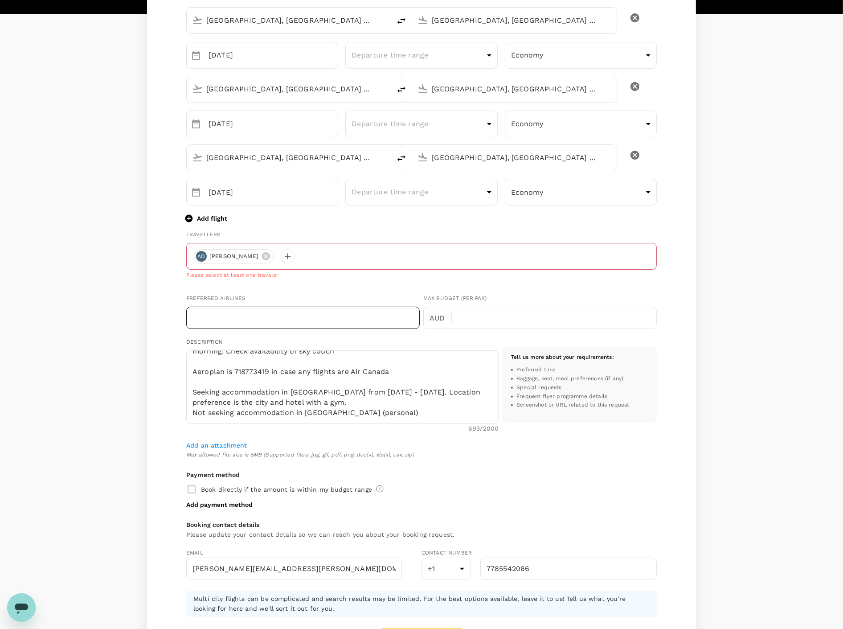
click at [199, 321] on input "text" at bounding box center [302, 318] width 233 height 22
type input "Air [GEOGRAPHIC_DATA], Qantas"
click at [89, 353] on div "Flight Accommodation Long stay Car rental Train Concierge Multi City multicity …" at bounding box center [421, 312] width 843 height 725
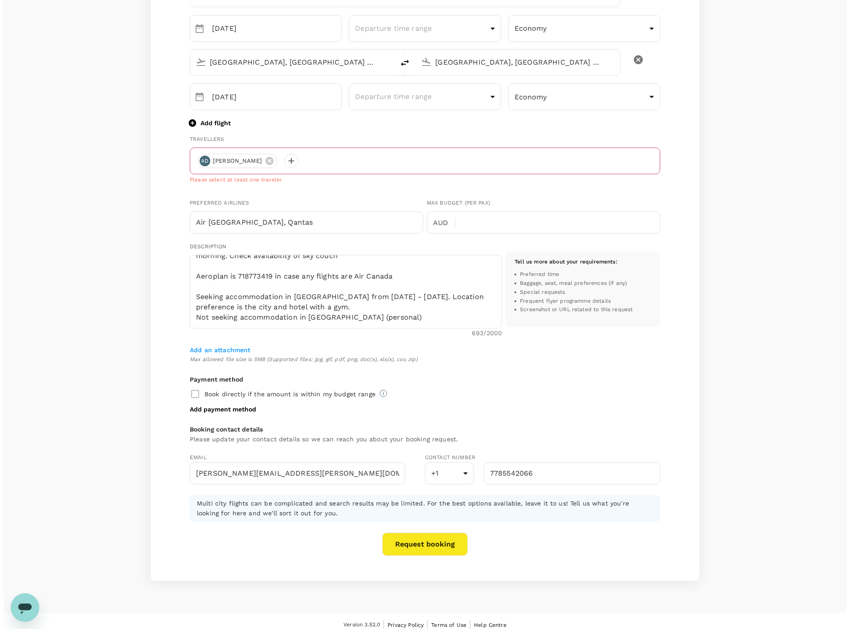
scroll to position [246, 0]
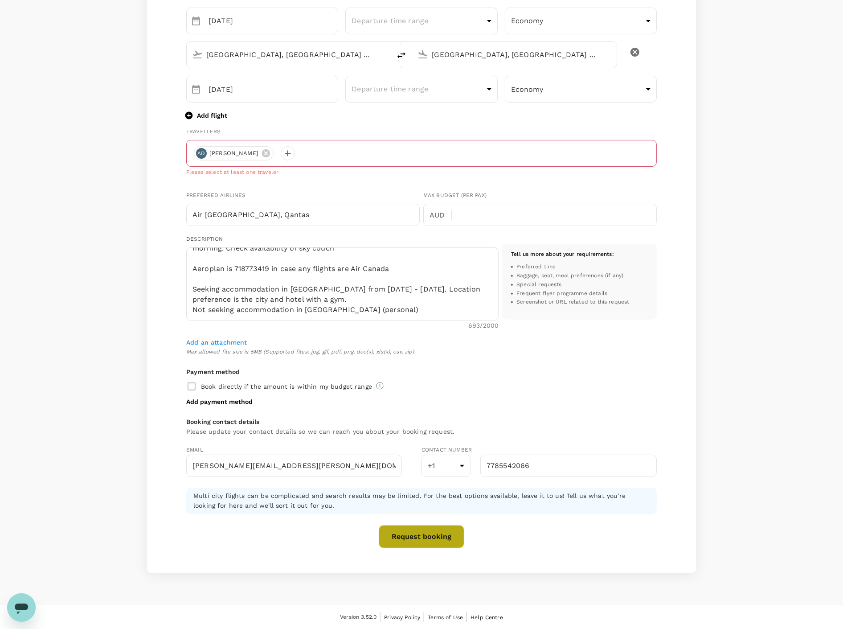
click at [418, 540] on button "Request booking" at bounding box center [422, 536] width 86 height 23
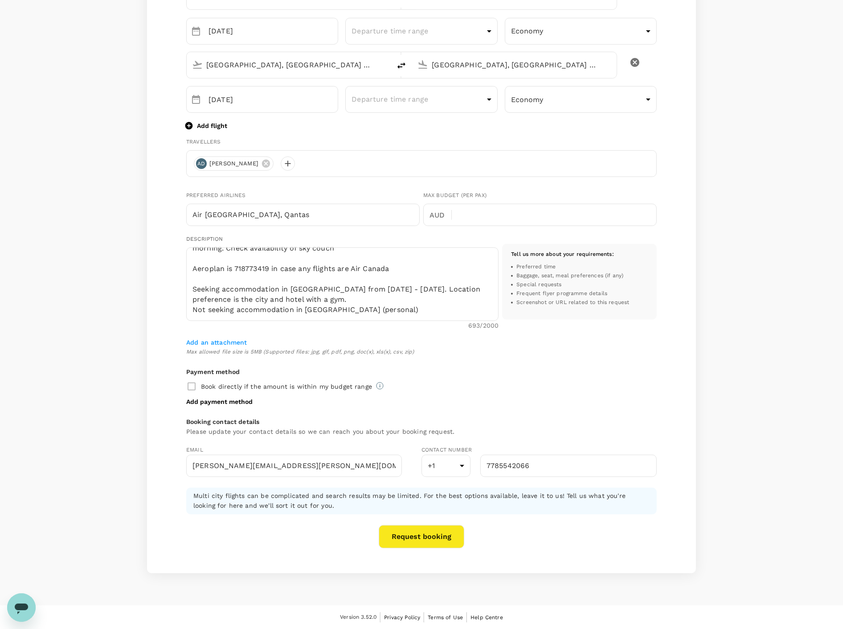
scroll to position [0, 0]
